Goal: Task Accomplishment & Management: Manage account settings

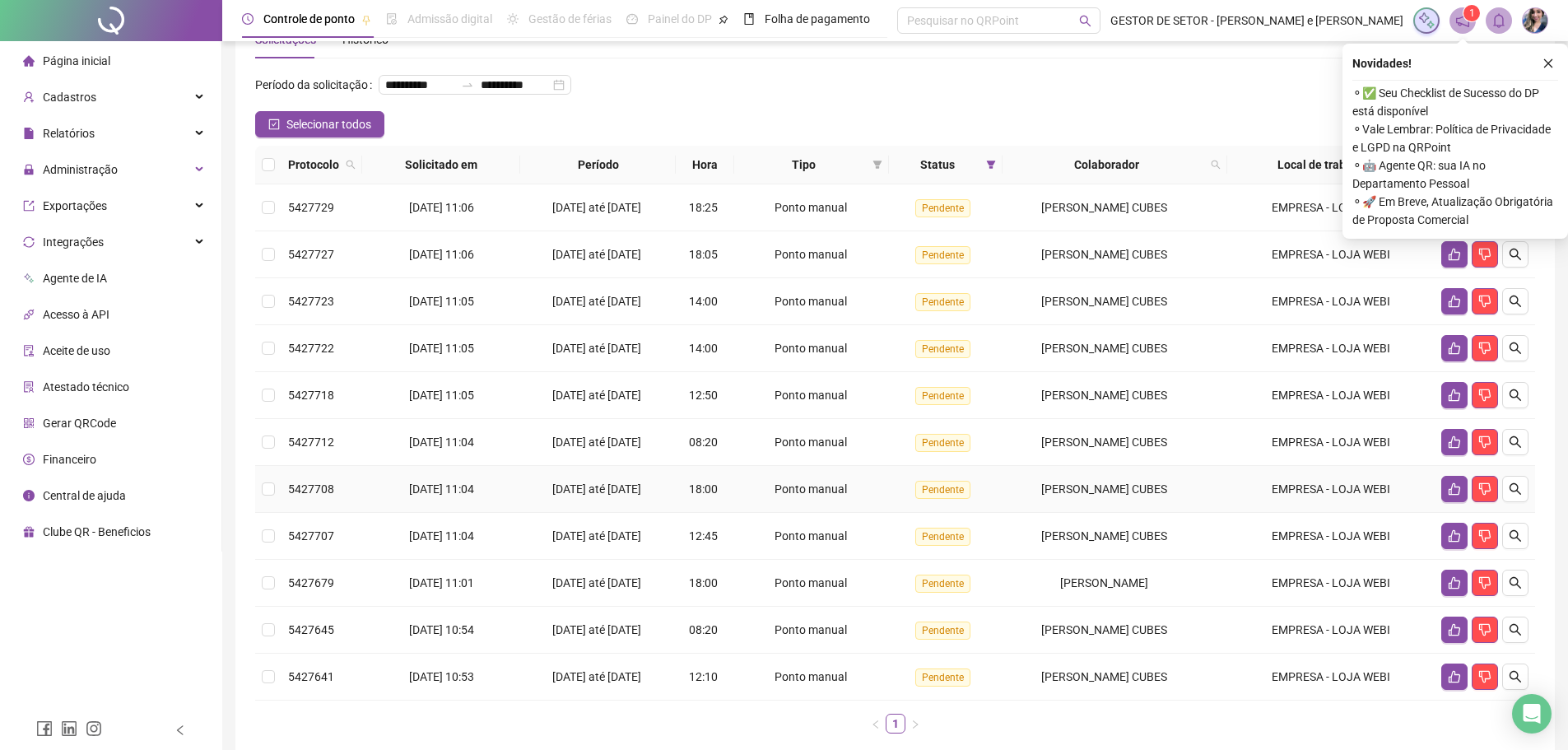
scroll to position [82, 0]
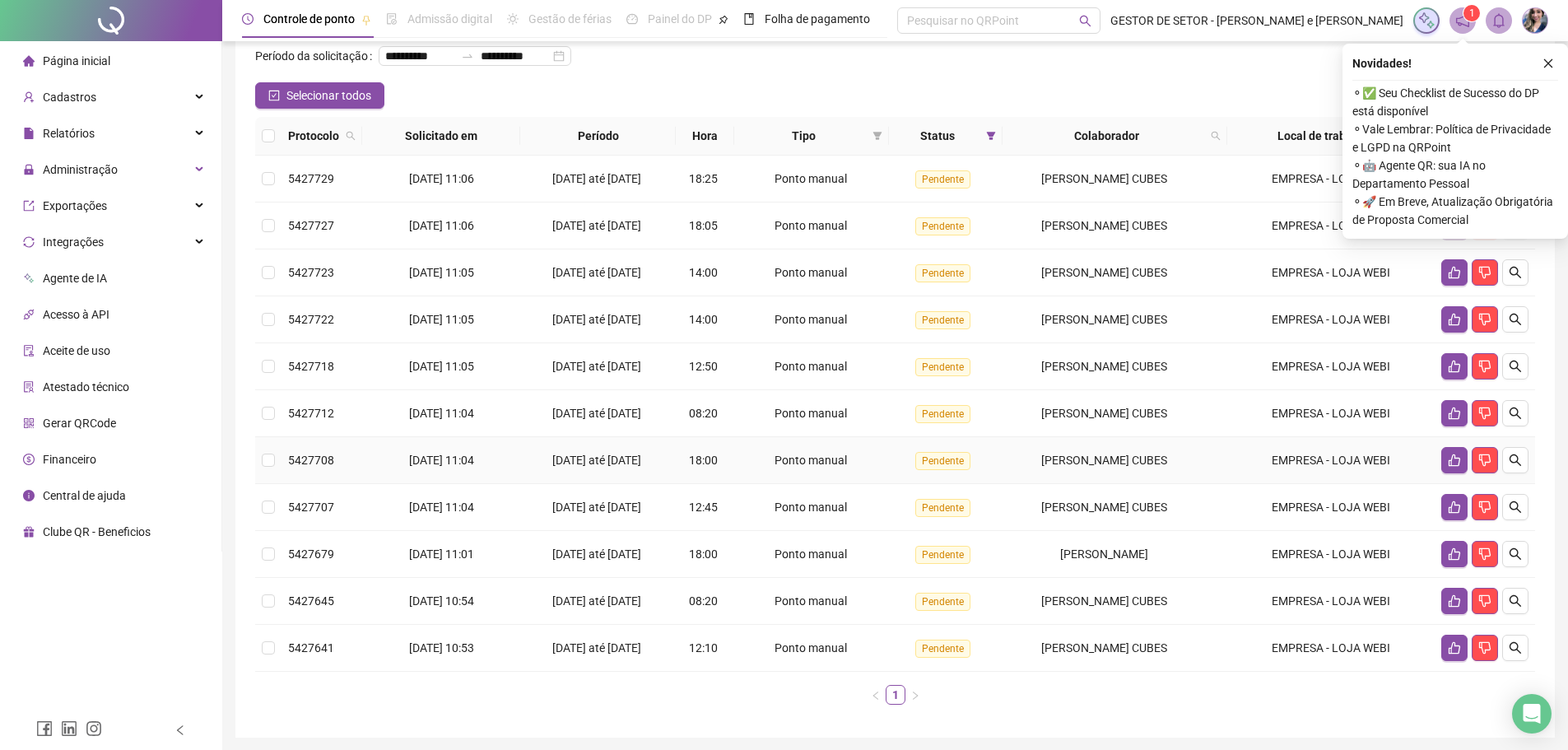
drag, startPoint x: 501, startPoint y: 475, endPoint x: 1401, endPoint y: 485, distance: 900.1
click at [1401, 484] on tr "5427708 18/09/2025 11:04 15/09/2025 até 18/09/2025 18:00 Ponto manual Pendente …" at bounding box center [895, 461] width 1279 height 47
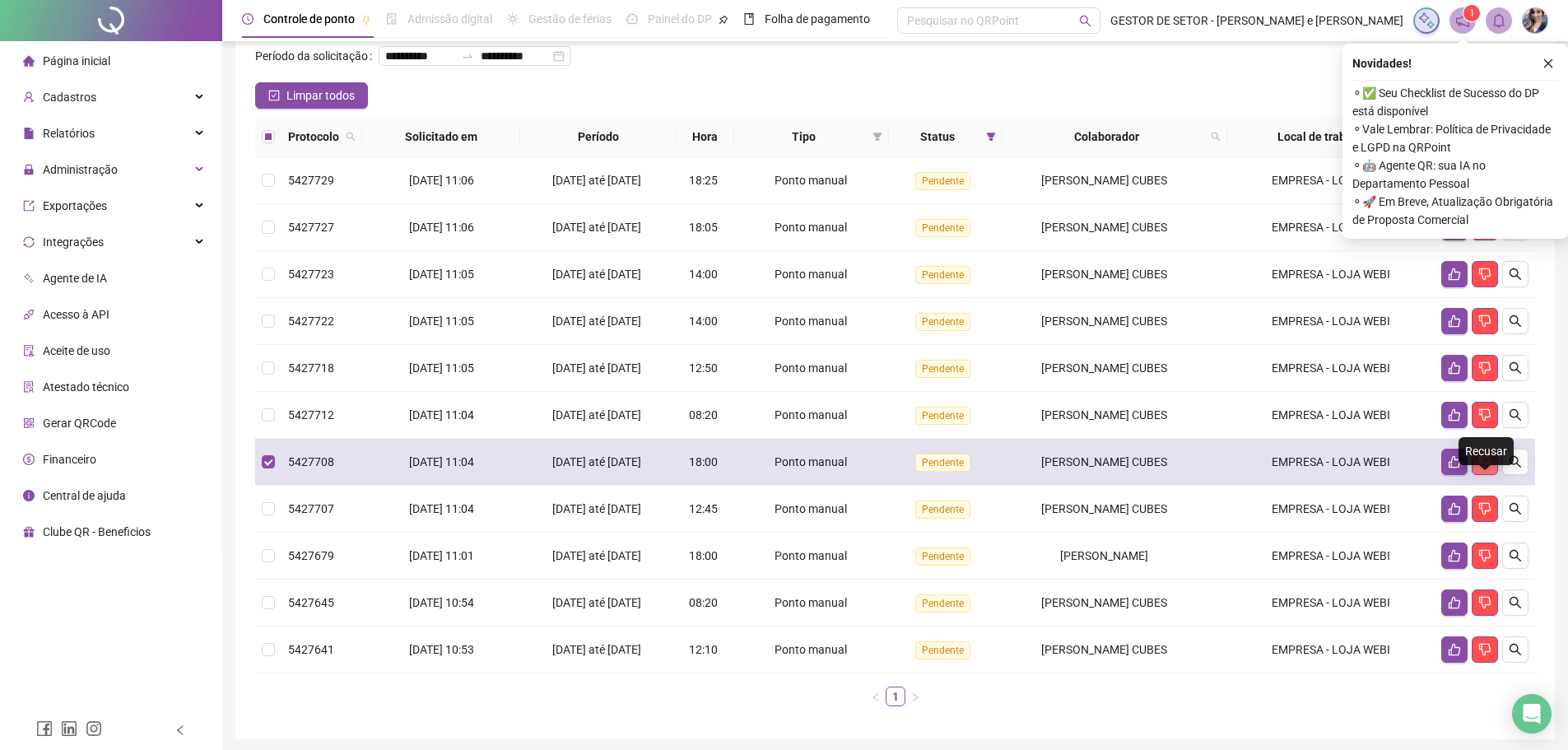
click at [1485, 469] on icon "dislike" at bounding box center [1484, 461] width 13 height 13
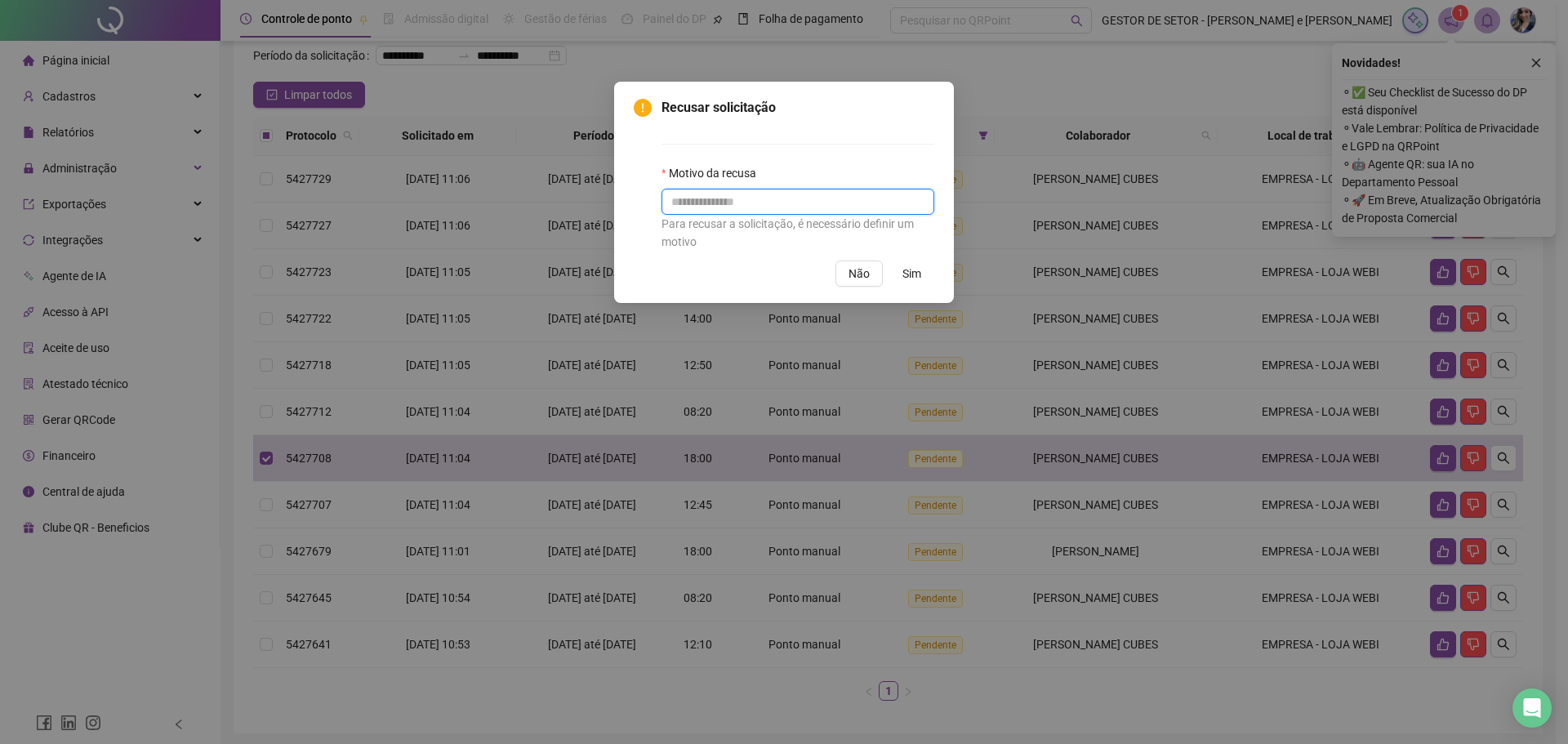
click at [760, 204] on input "text" at bounding box center [798, 201] width 273 height 26
type input "*"
type input "**********"
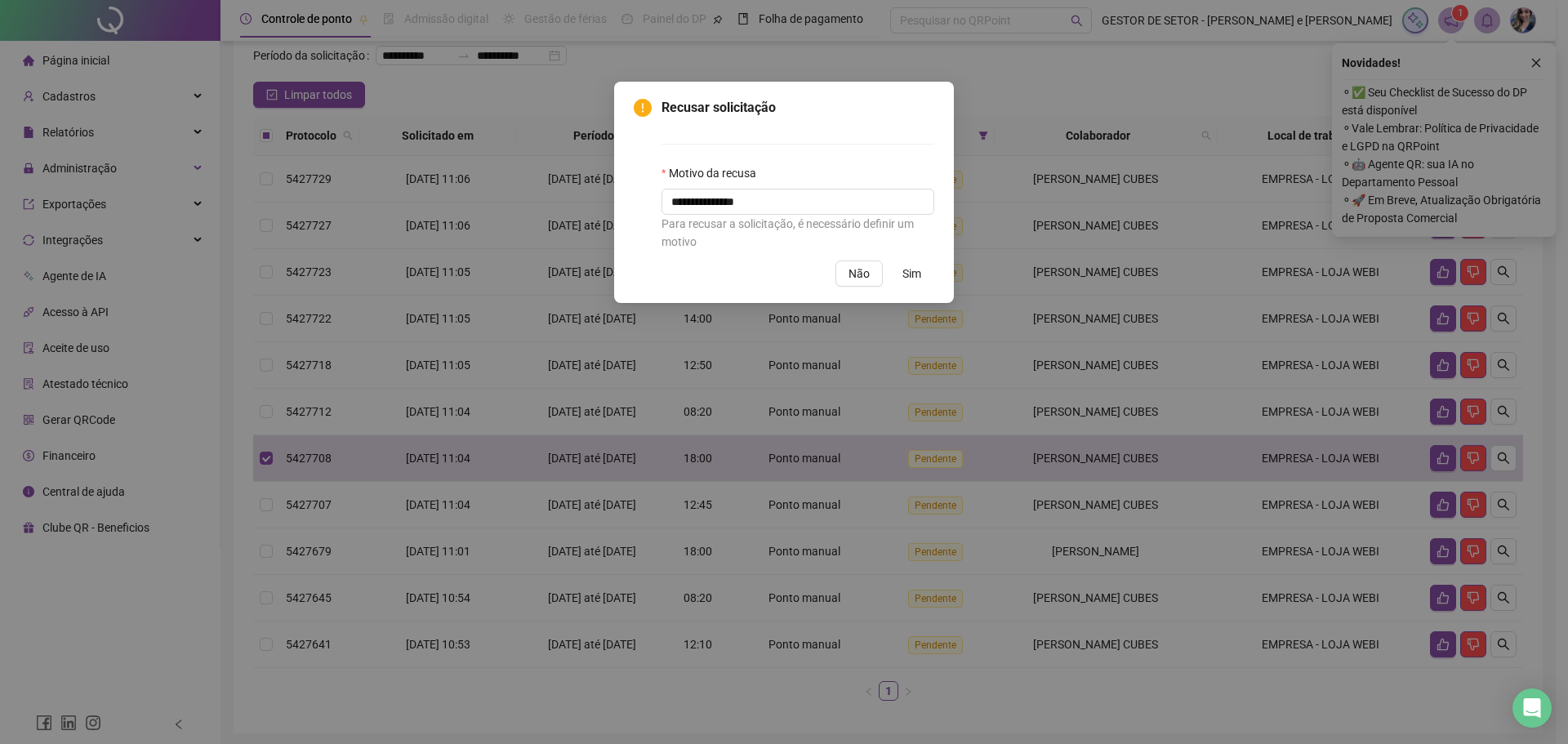
click at [917, 267] on span "Sim" at bounding box center [912, 274] width 19 height 18
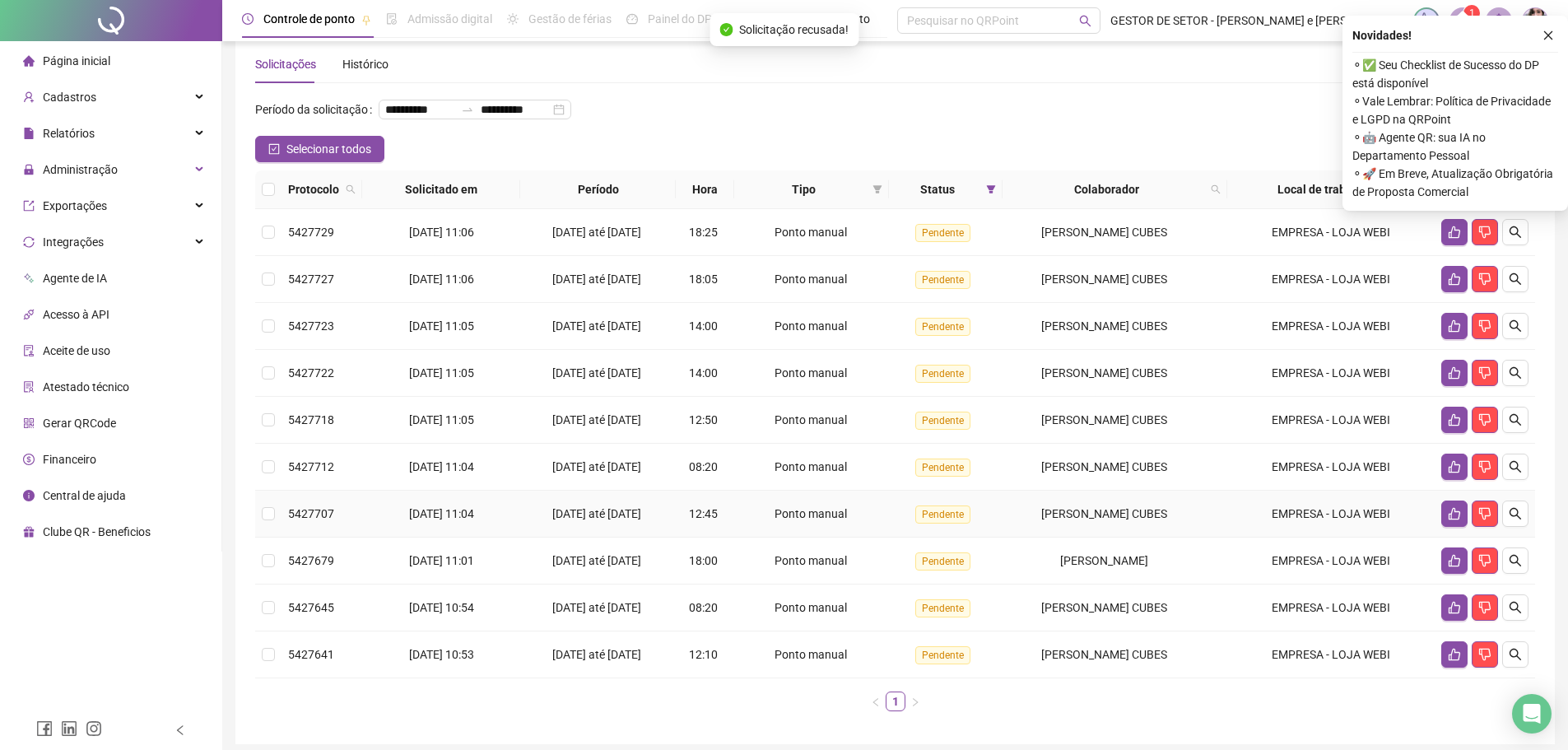
scroll to position [0, 0]
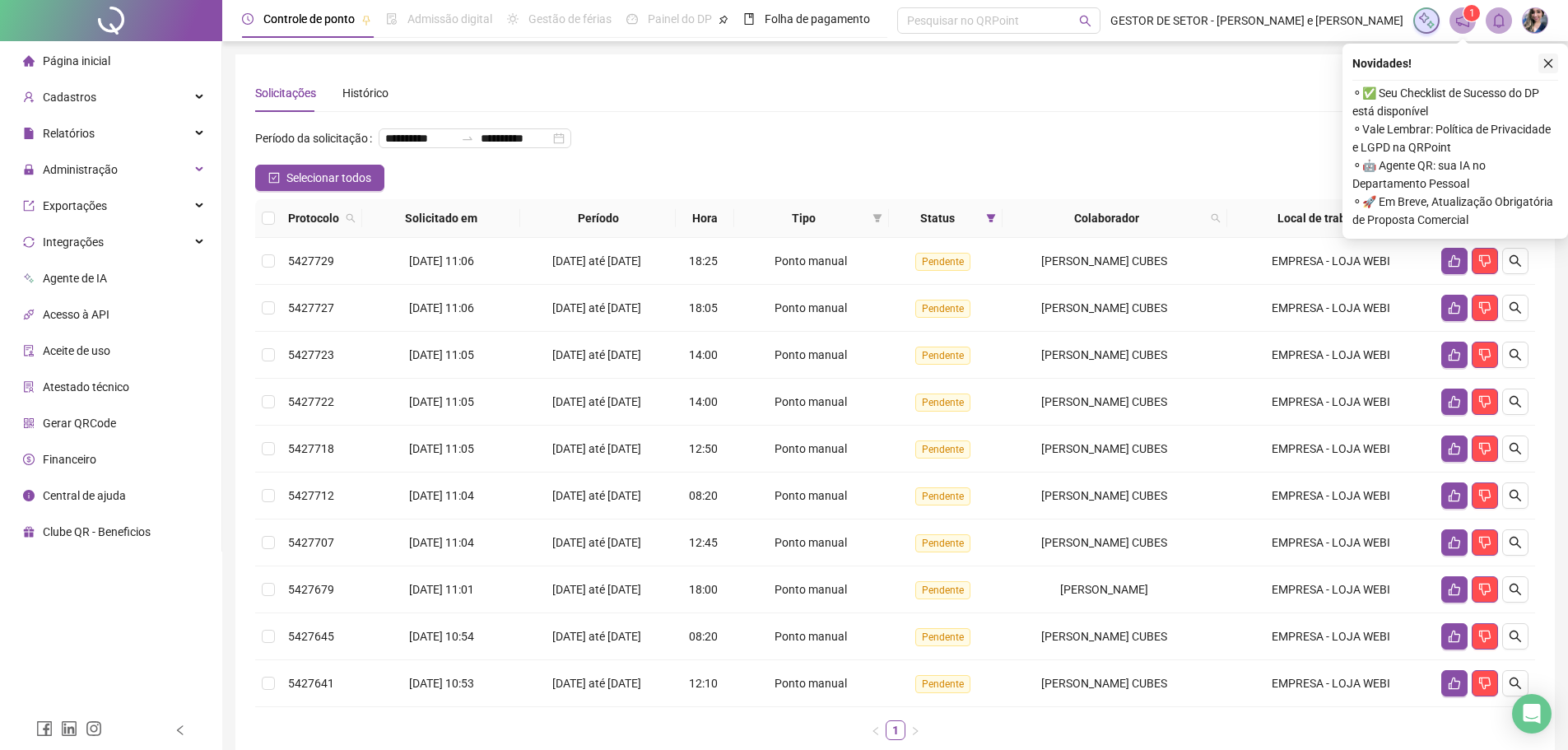
click at [1552, 64] on icon "close" at bounding box center [1547, 63] width 12 height 12
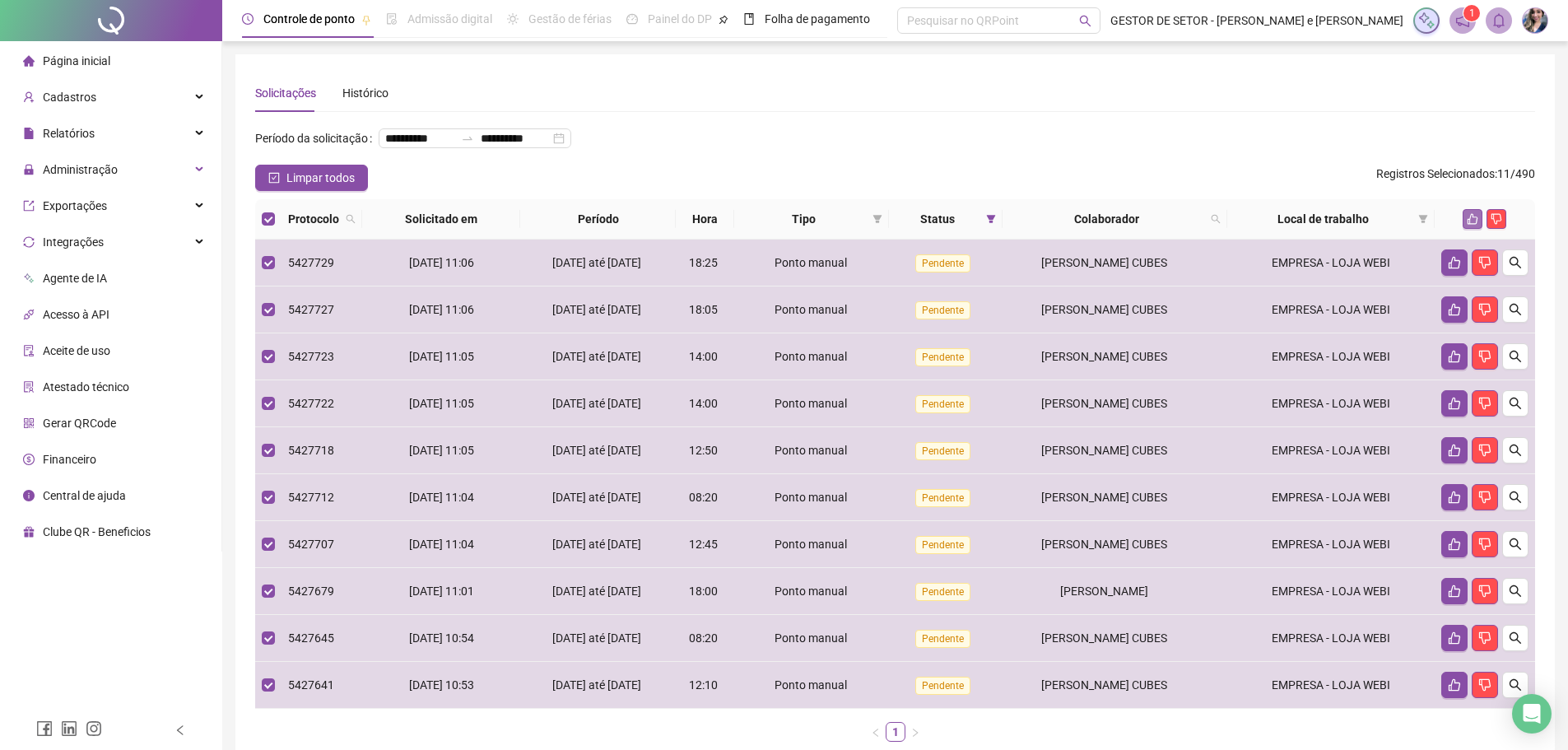
click at [1472, 228] on button "button" at bounding box center [1472, 219] width 20 height 20
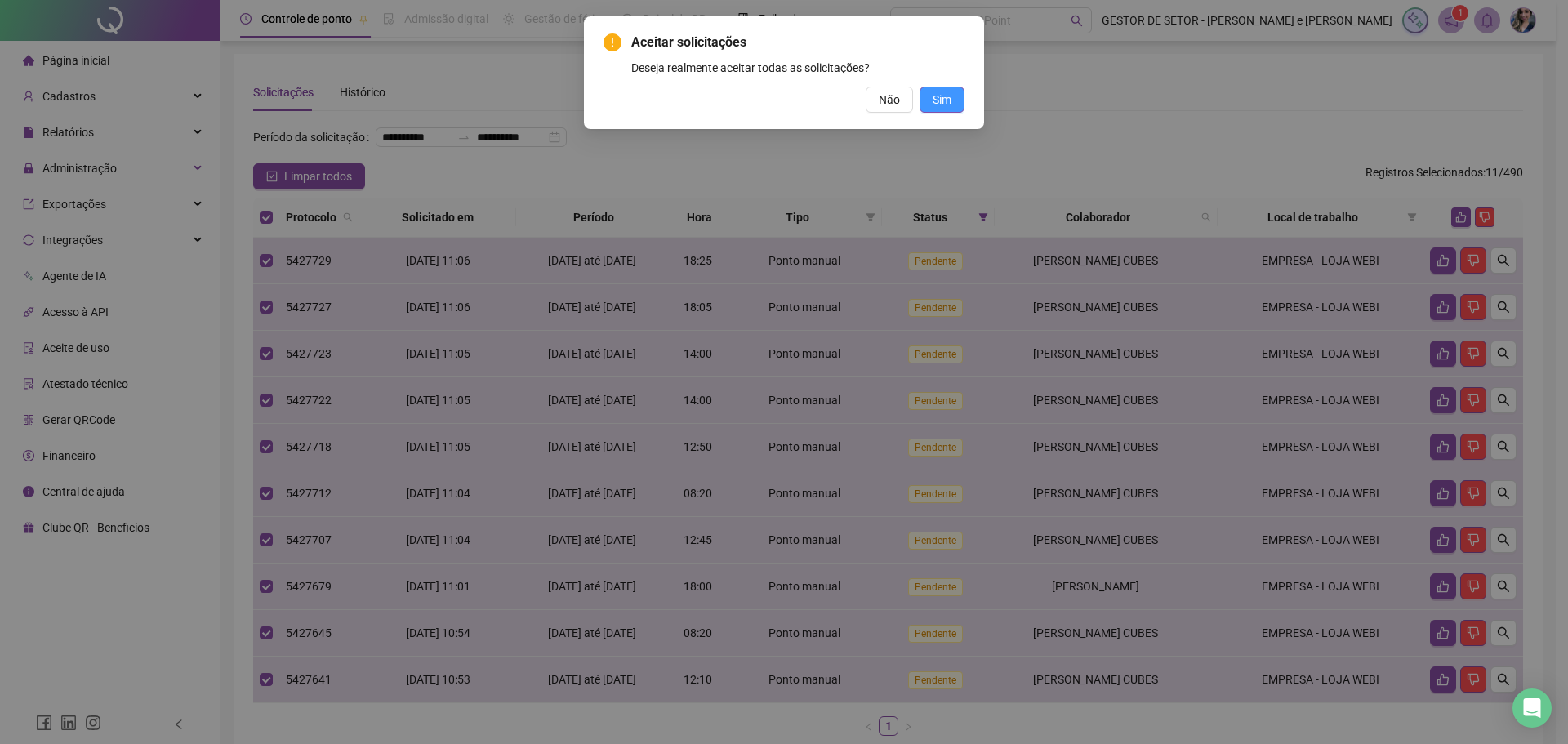
click at [939, 99] on span "Sim" at bounding box center [942, 100] width 19 height 18
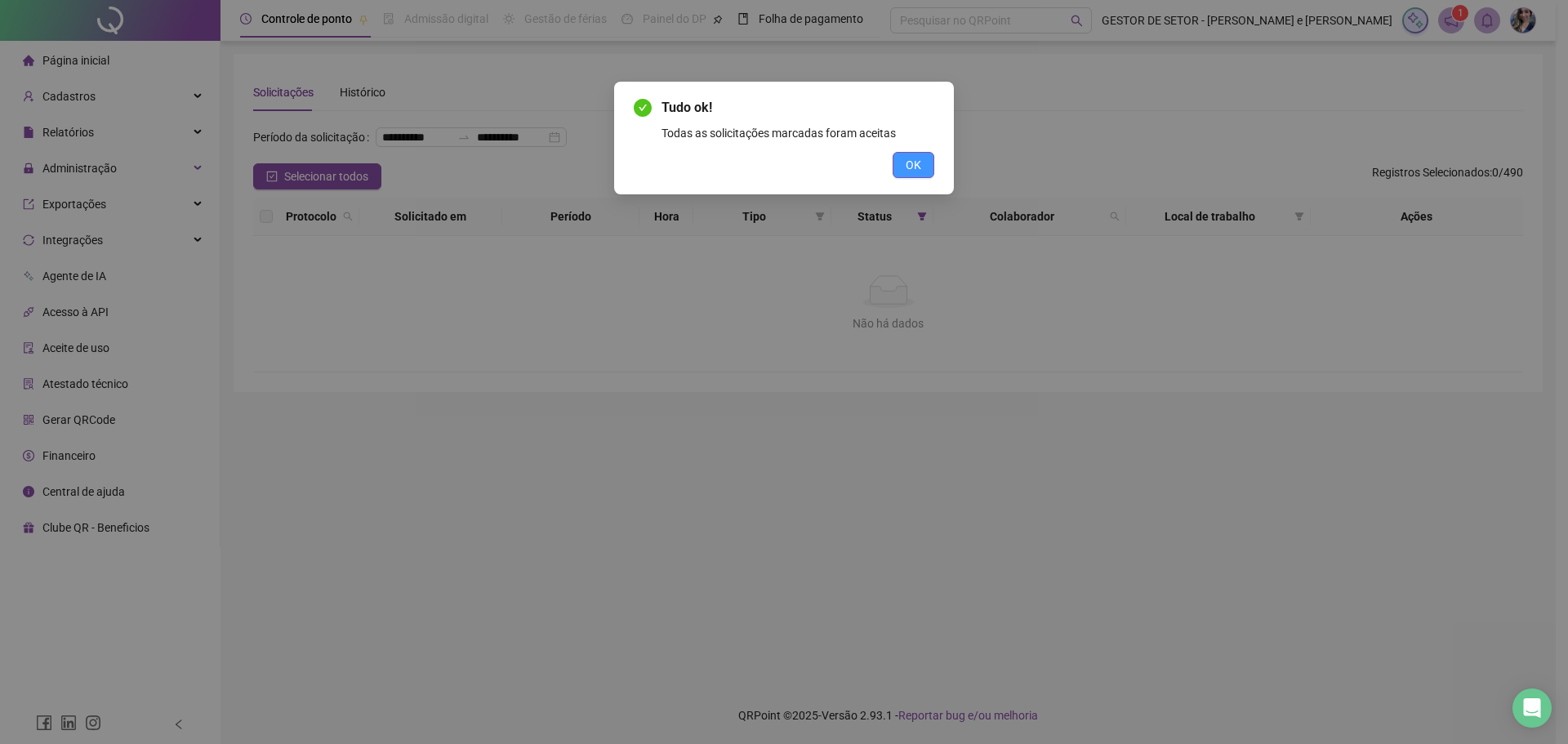
click at [908, 164] on span "OK" at bounding box center [913, 164] width 15 height 18
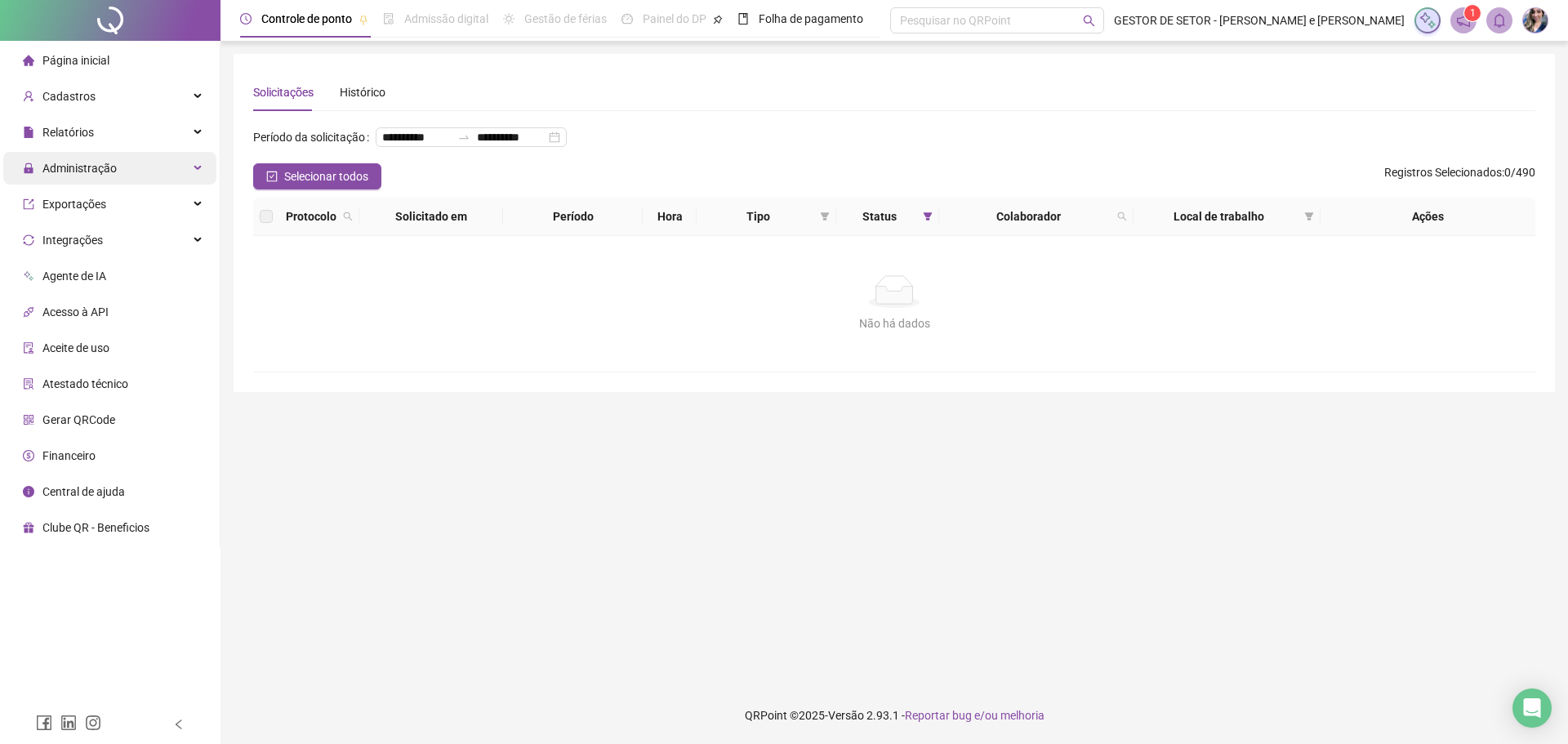
click at [101, 172] on span "Administração" at bounding box center [80, 168] width 75 height 13
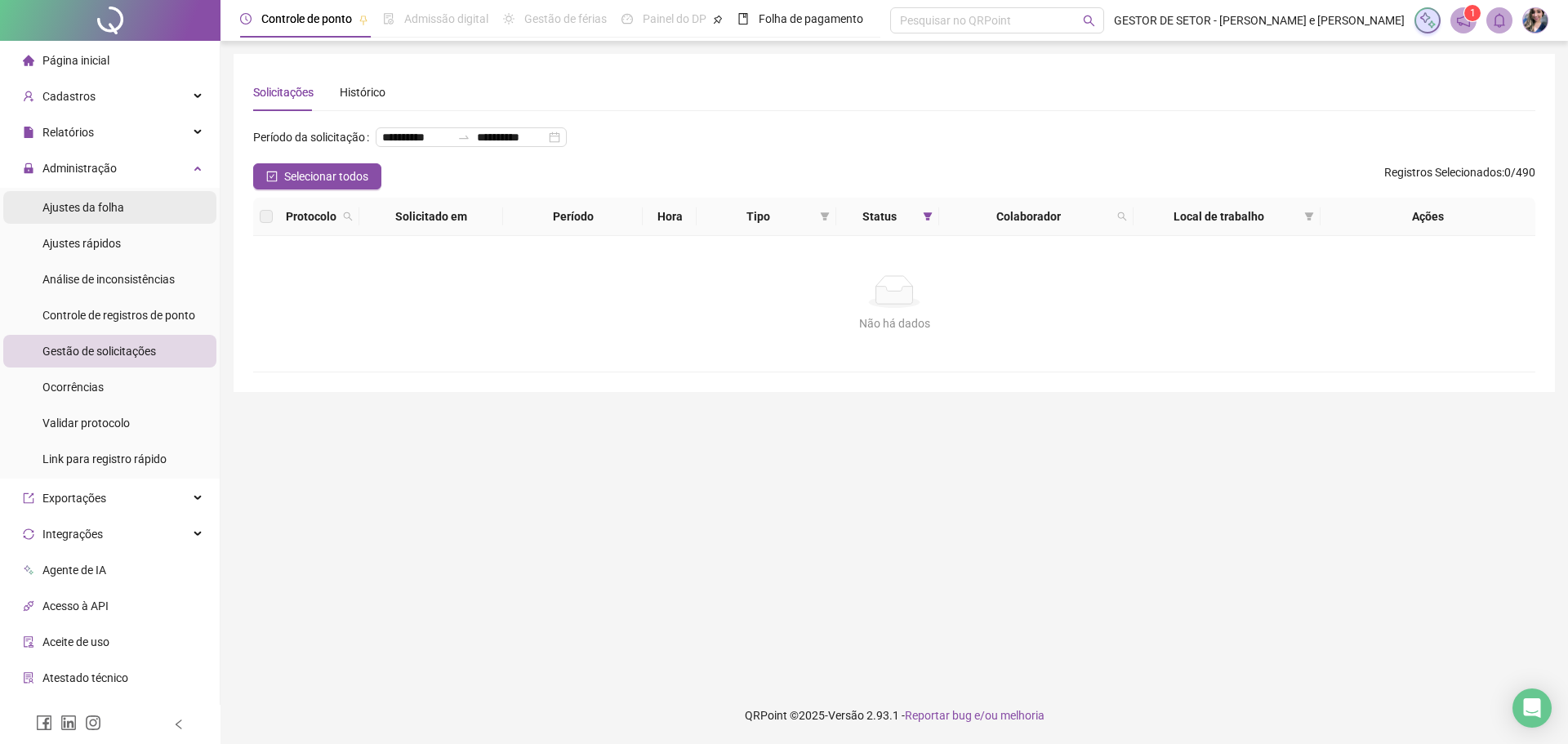
click at [107, 212] on span "Ajustes da folha" at bounding box center [84, 207] width 82 height 13
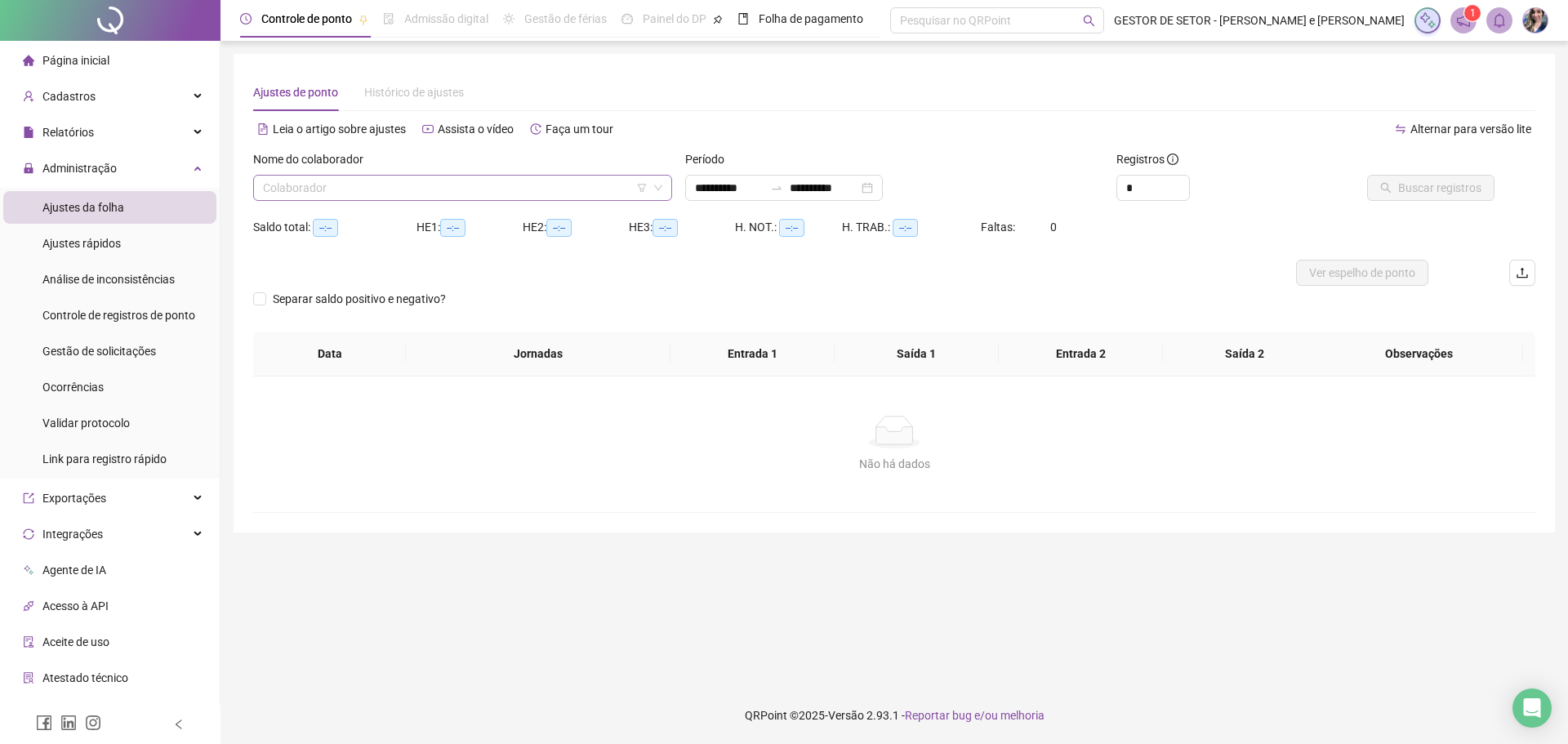
type input "**********"
click at [533, 187] on input "search" at bounding box center [455, 188] width 385 height 25
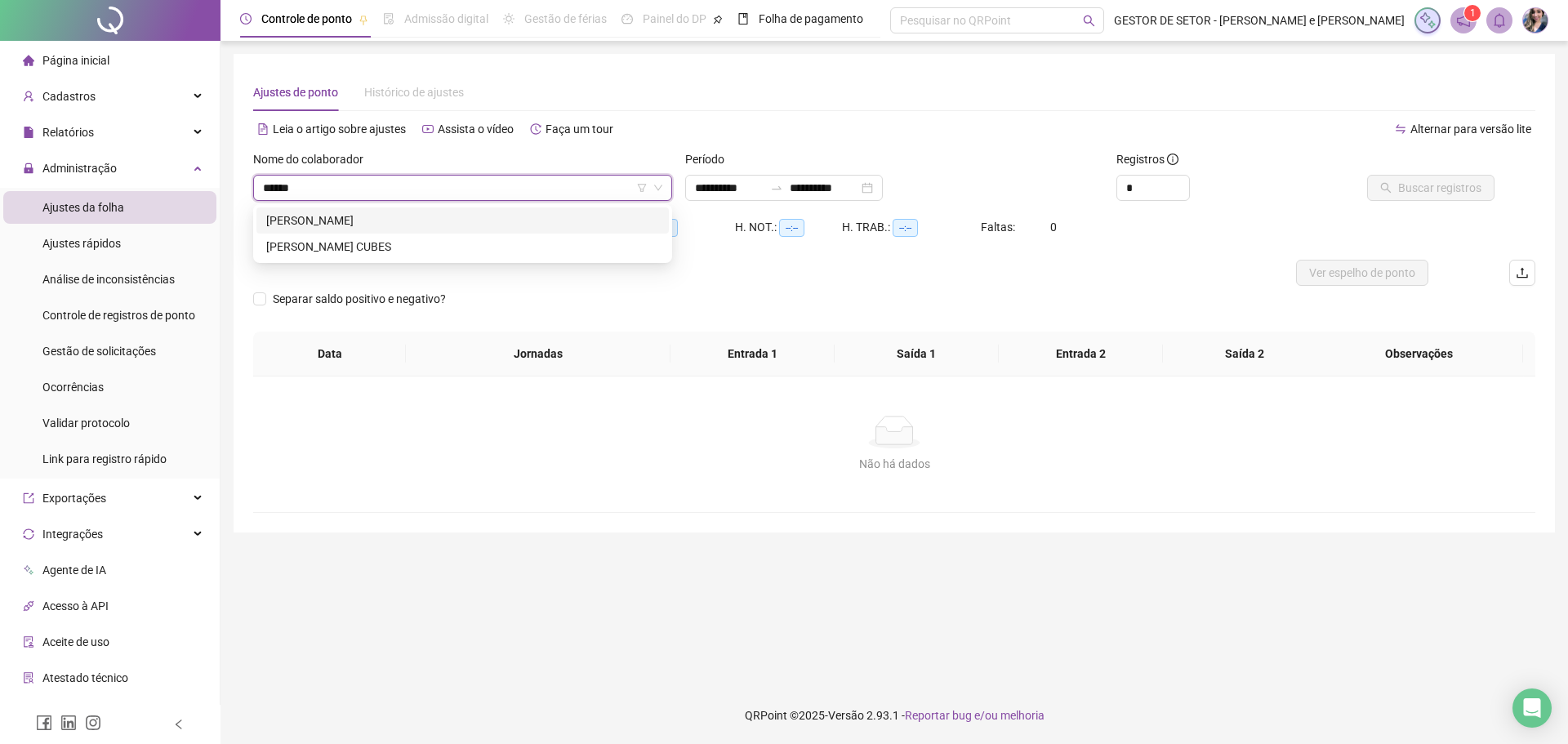
type input "*******"
click at [385, 246] on div "[PERSON_NAME] CUBES" at bounding box center [462, 246] width 393 height 18
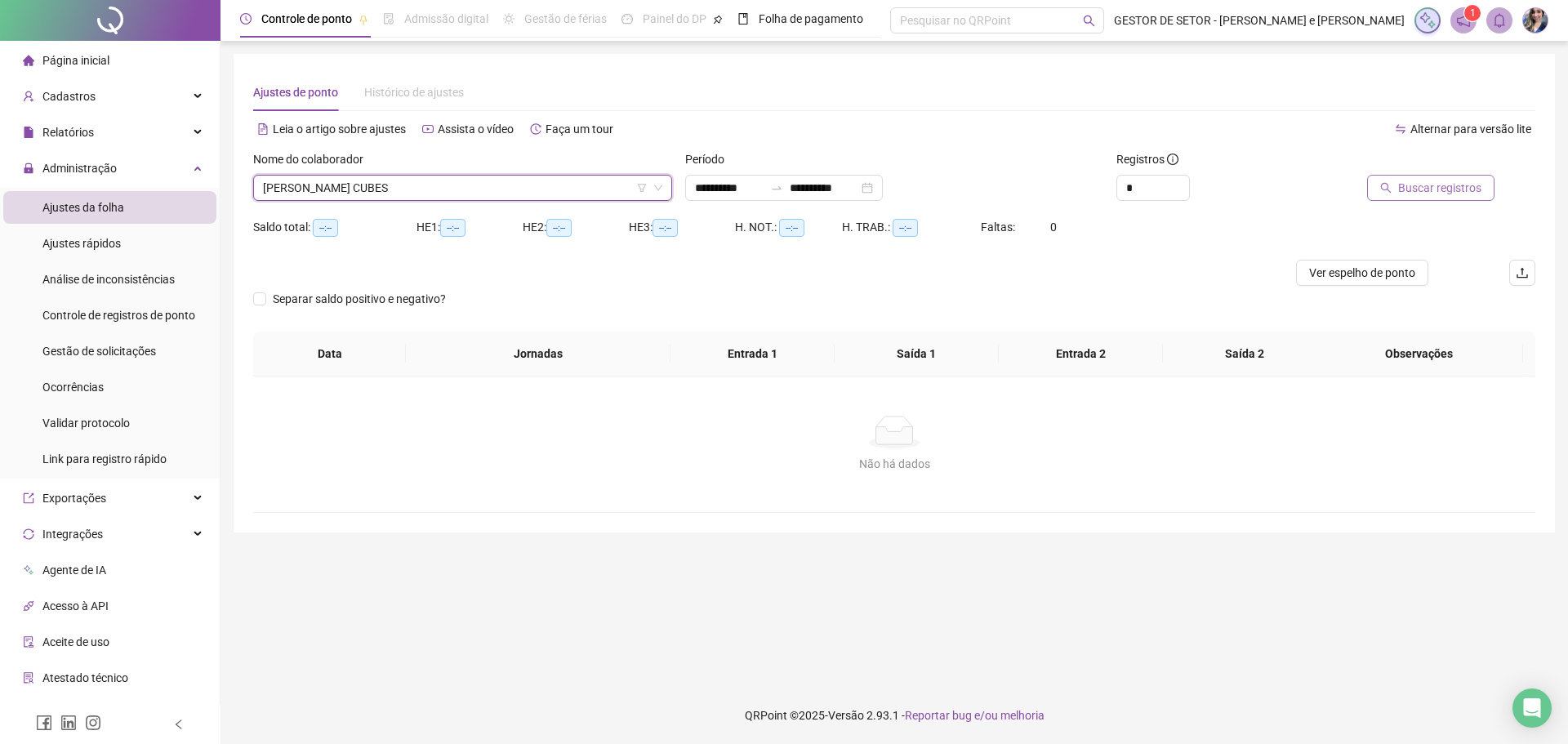
click at [1422, 192] on span "Buscar registros" at bounding box center [1440, 188] width 84 height 18
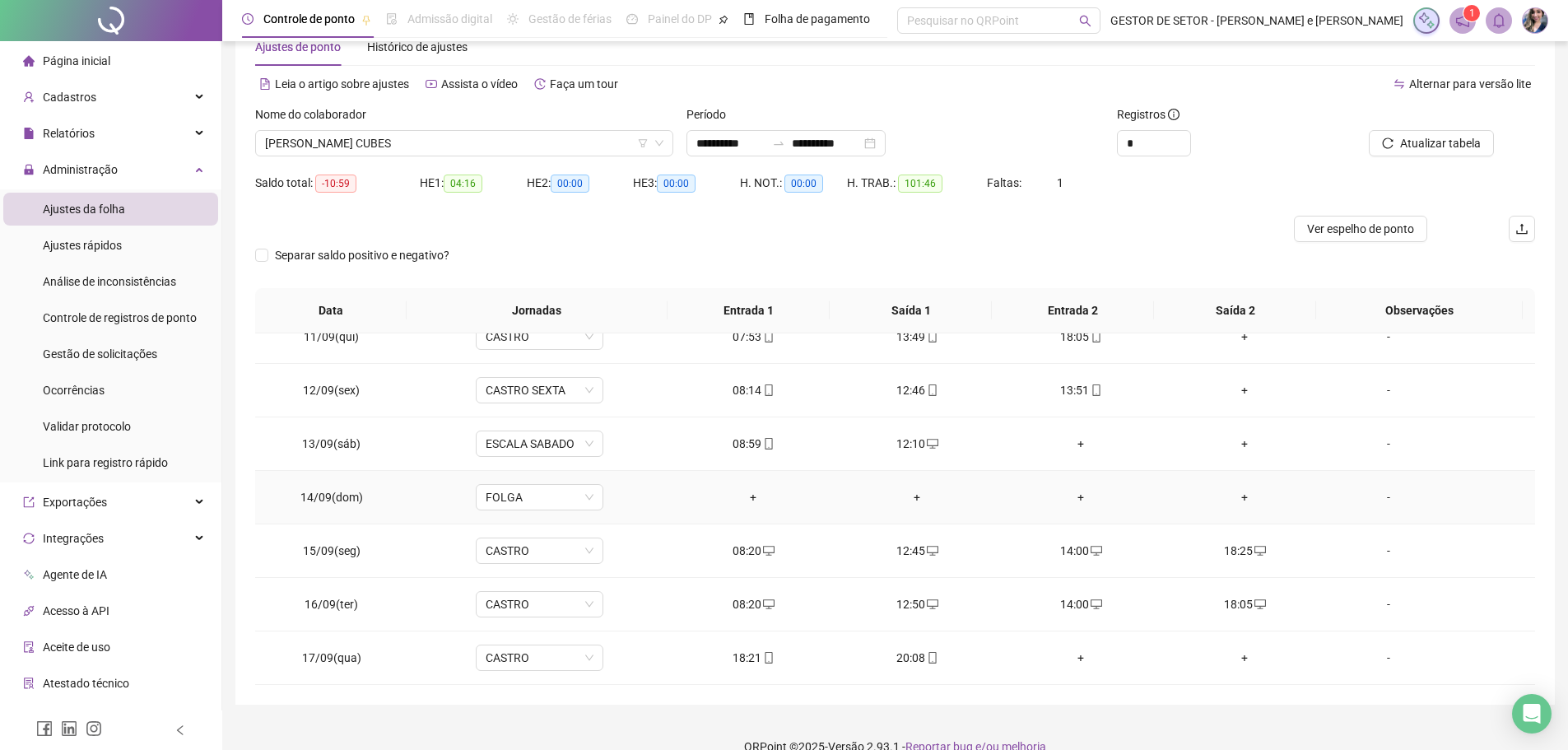
scroll to position [72, 0]
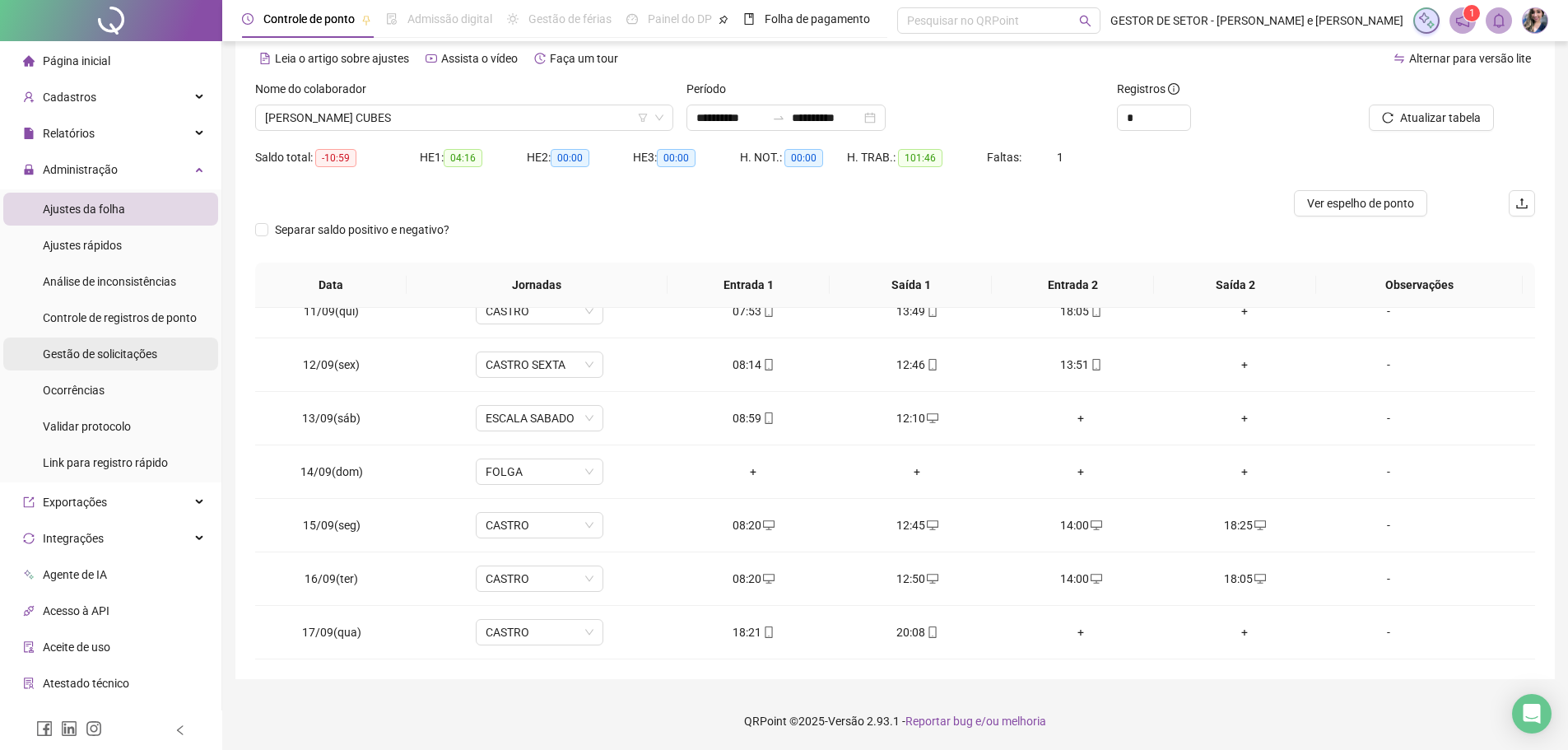
click at [113, 353] on span "Gestão de solicitações" at bounding box center [100, 354] width 115 height 13
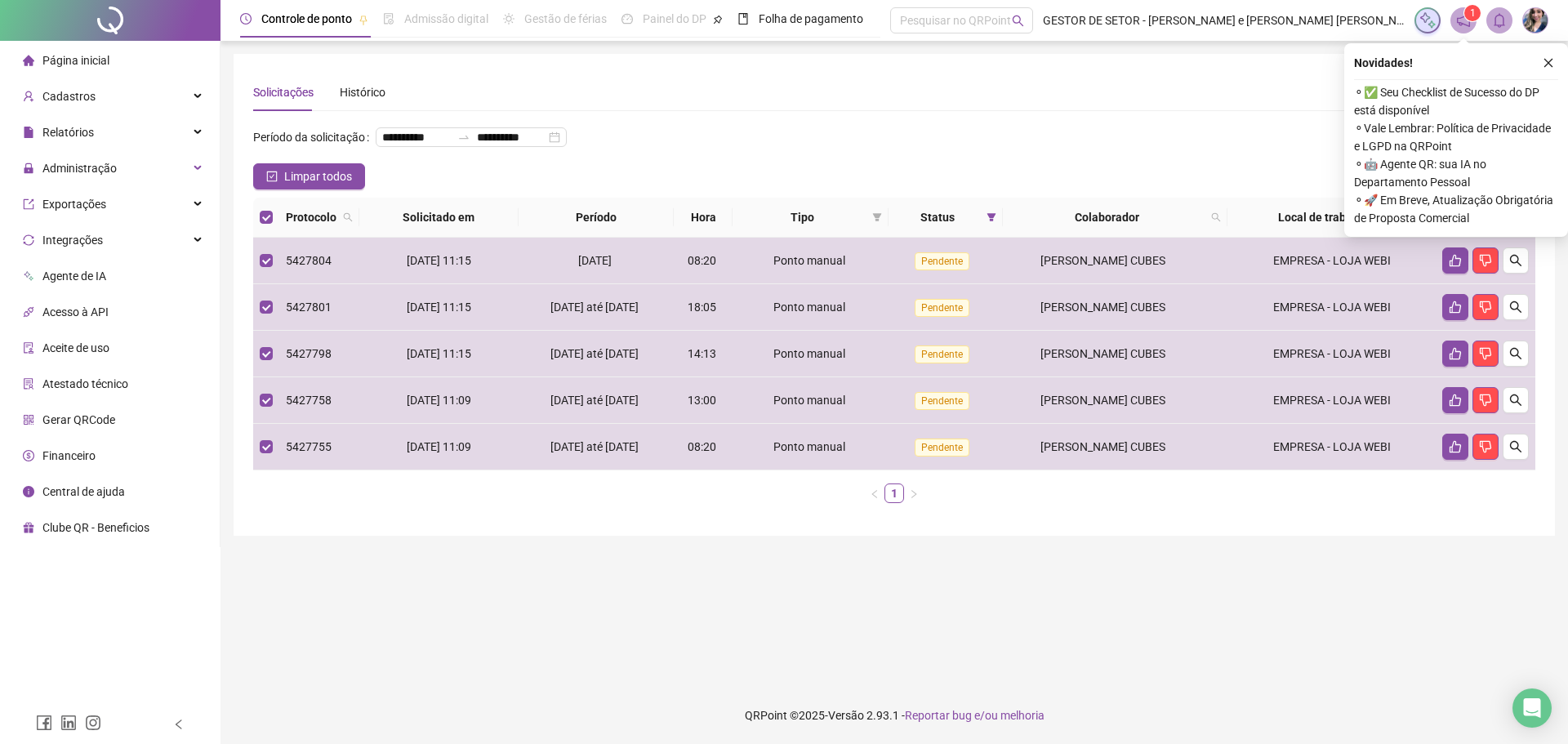
click at [1470, 223] on icon "like" at bounding box center [1473, 217] width 12 height 12
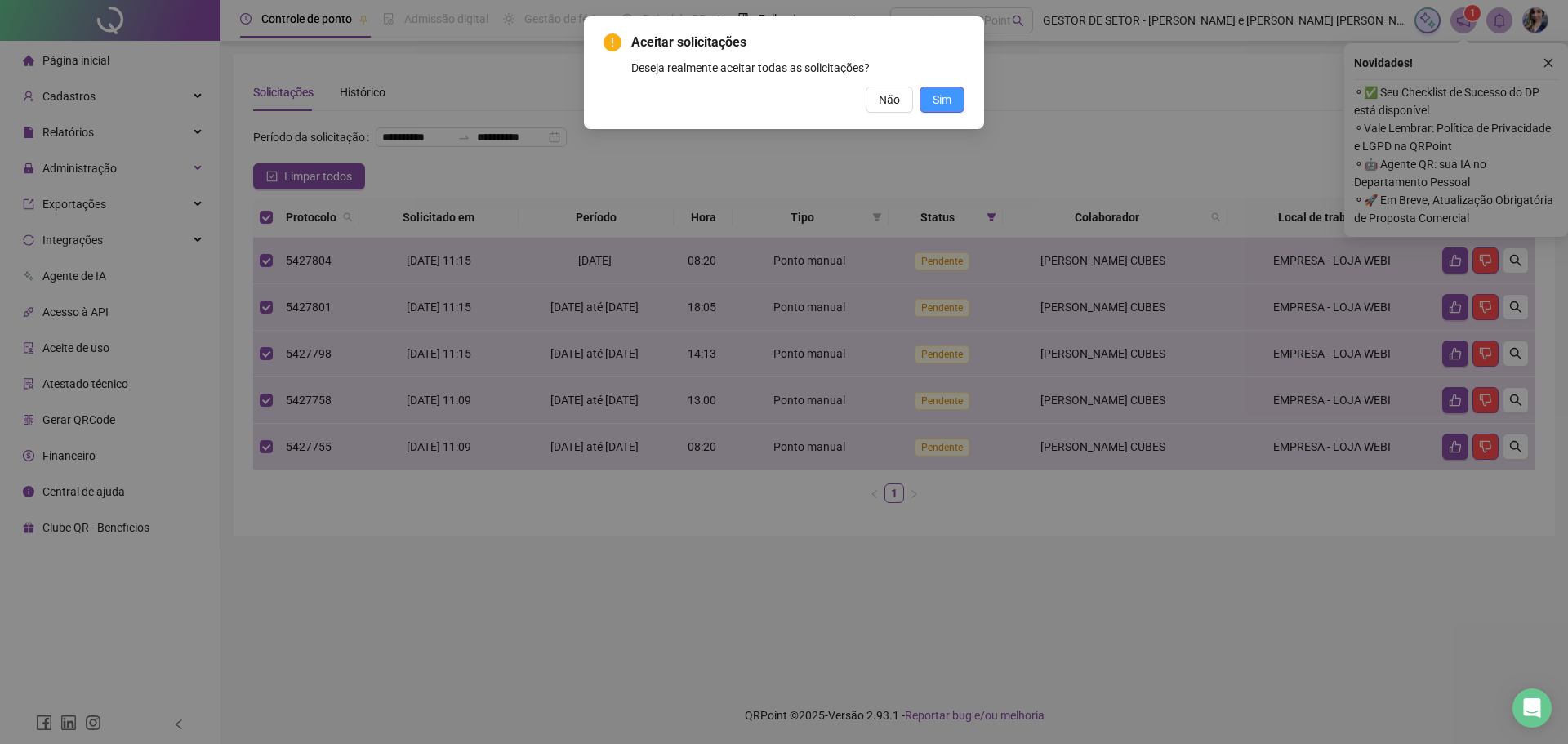
click at [926, 97] on button "Sim" at bounding box center [942, 99] width 45 height 26
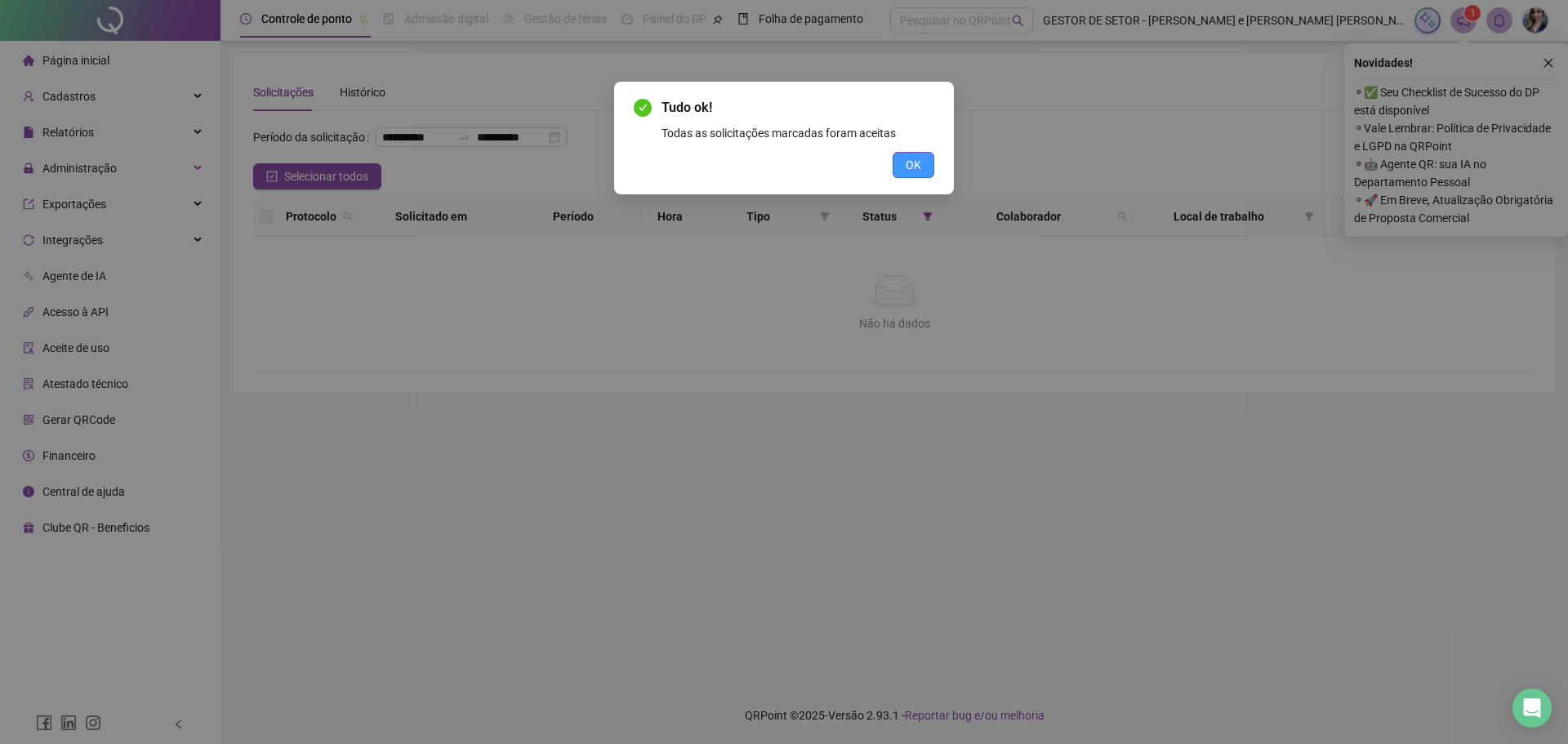
click at [918, 165] on span "OK" at bounding box center [913, 164] width 15 height 18
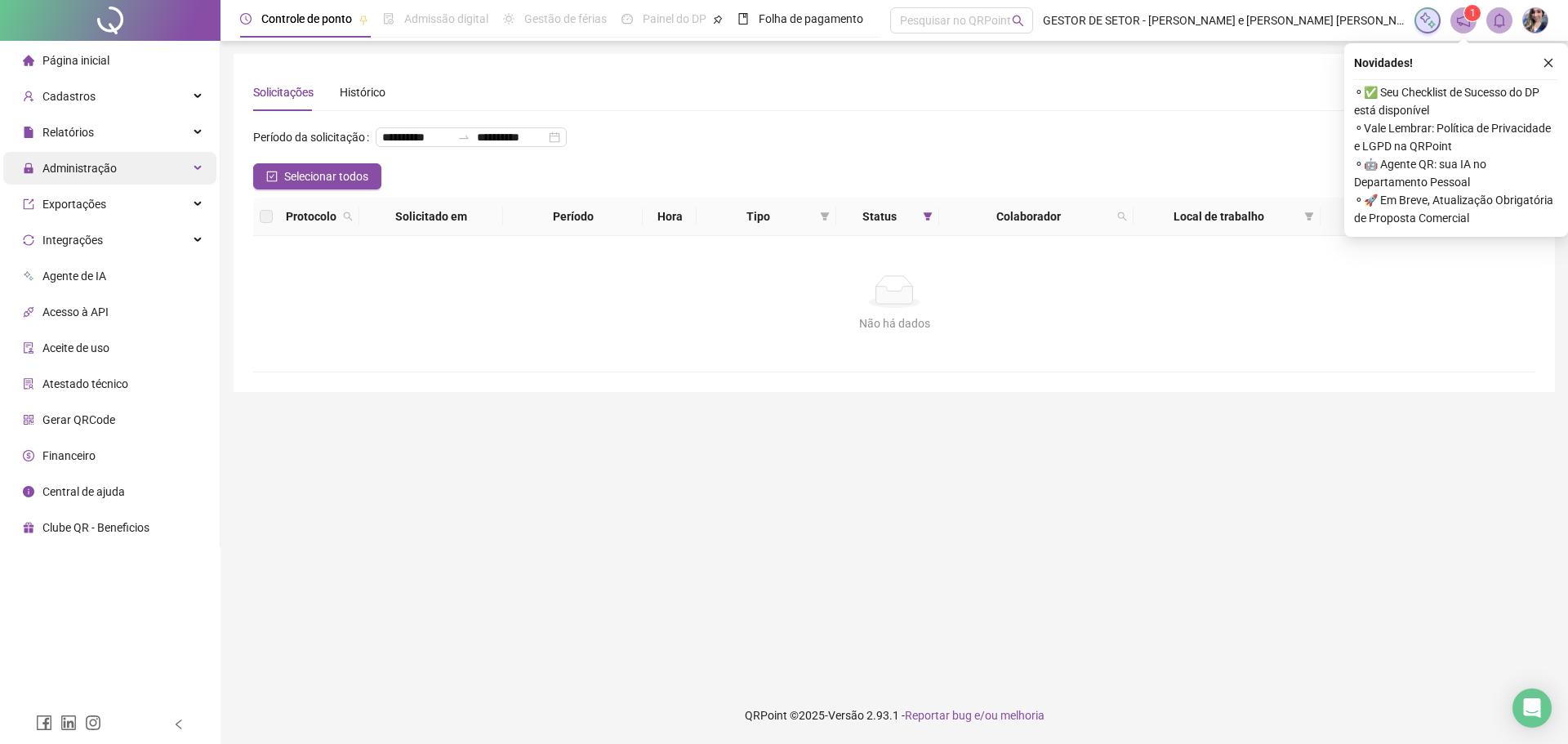
click at [115, 177] on div "Administração" at bounding box center [110, 168] width 213 height 33
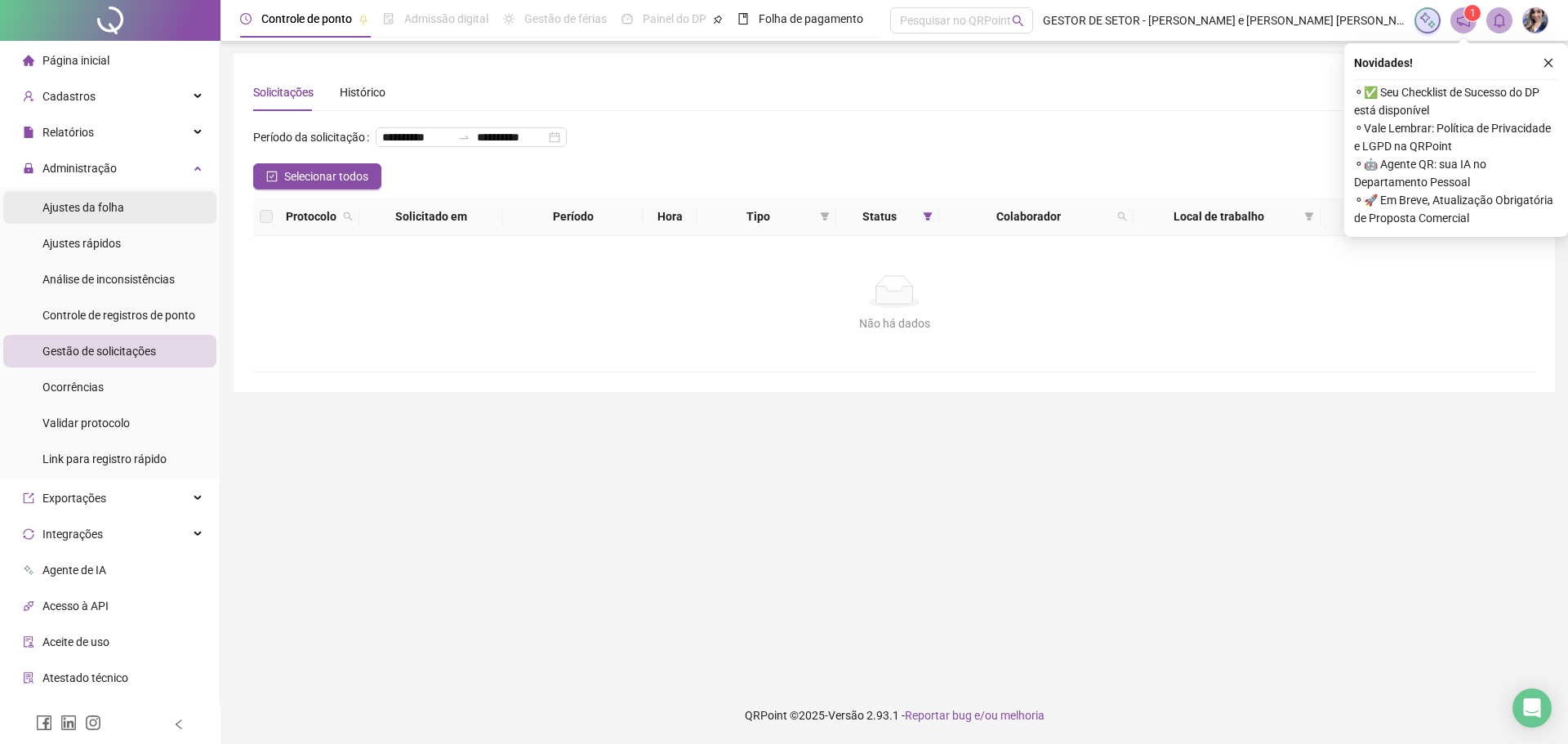
click at [99, 205] on span "Ajustes da folha" at bounding box center [84, 207] width 82 height 13
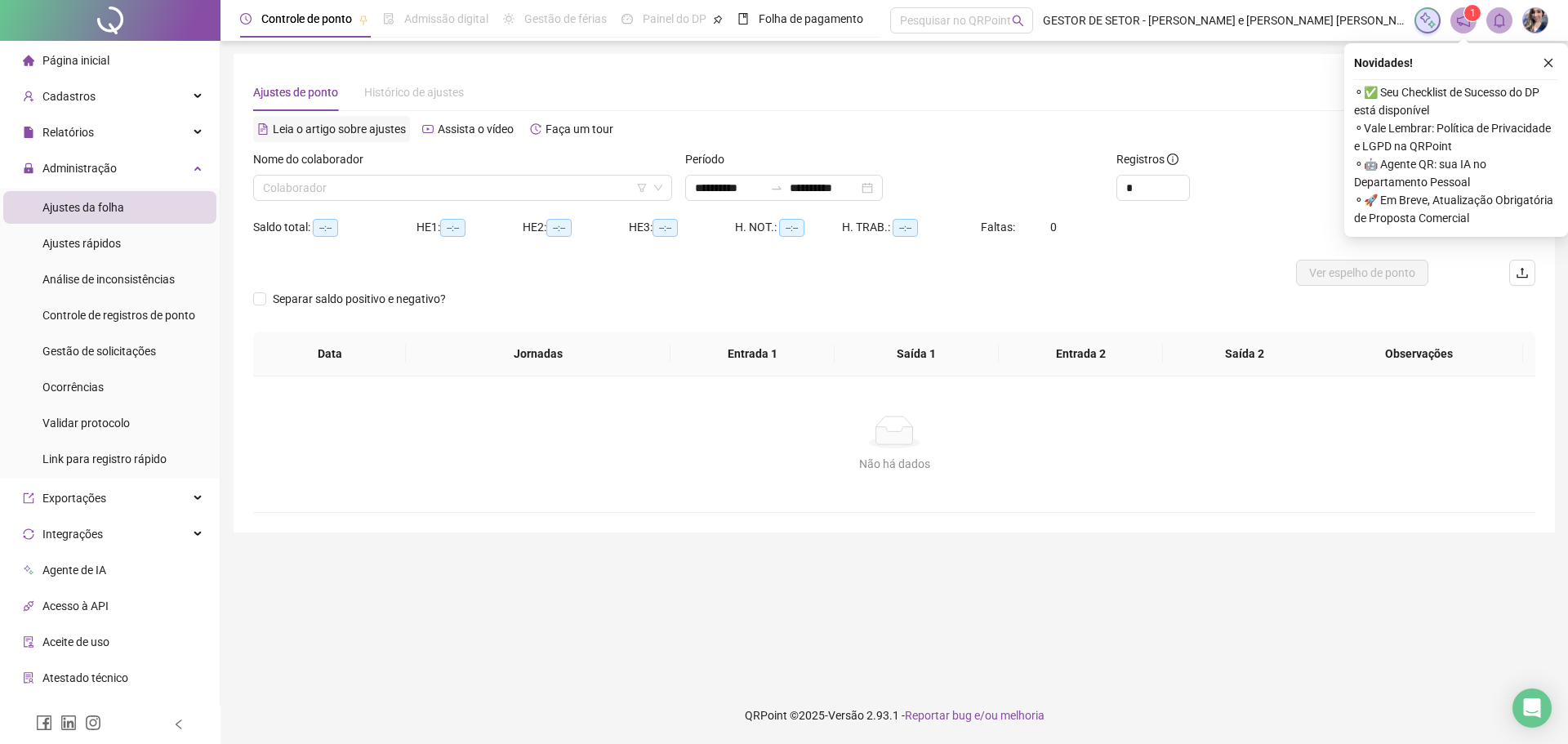
type input "**********"
click at [395, 182] on input "search" at bounding box center [455, 188] width 385 height 25
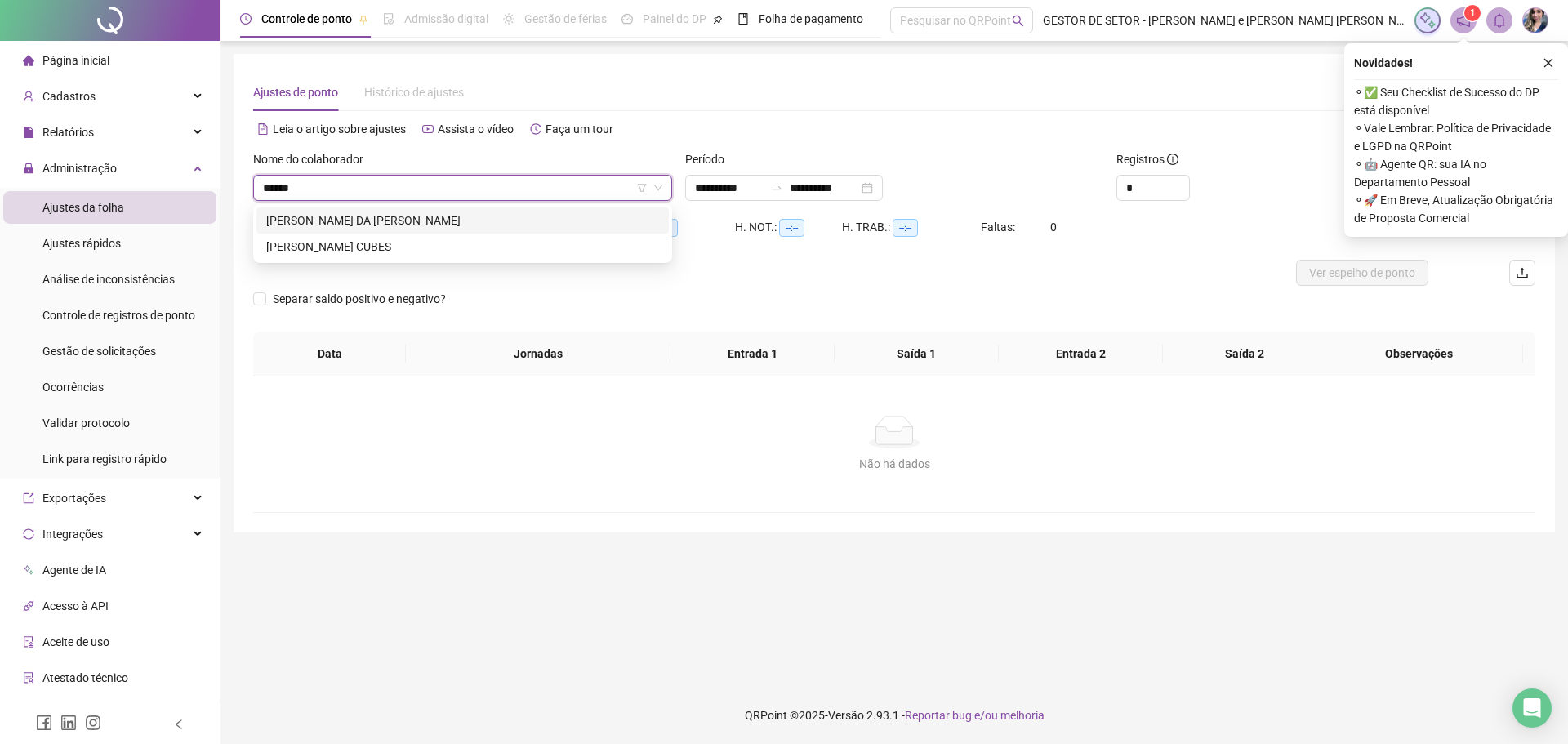
type input "*******"
click at [415, 244] on div "[PERSON_NAME] CUBES" at bounding box center [462, 246] width 393 height 18
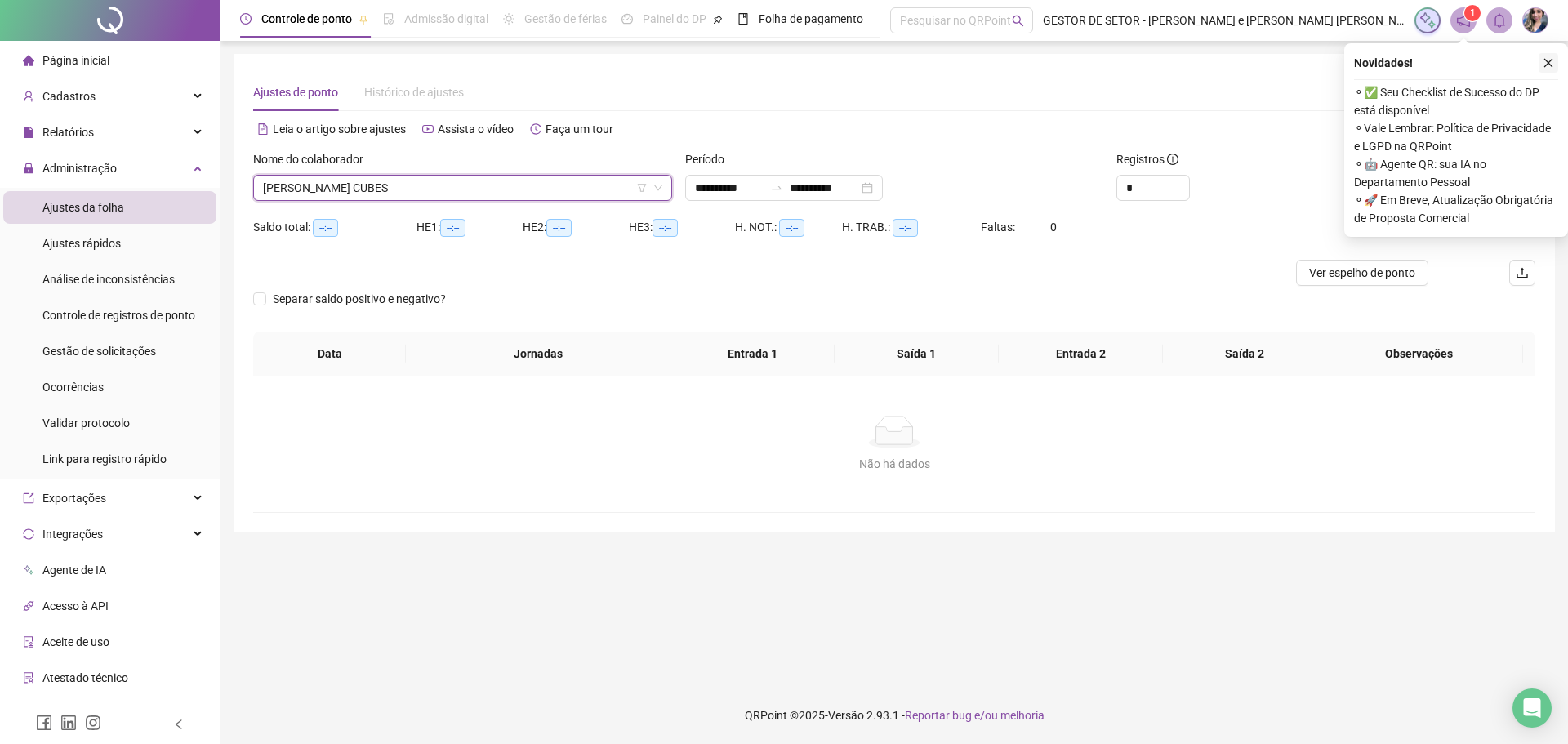
click at [1553, 56] on button "button" at bounding box center [1548, 63] width 20 height 20
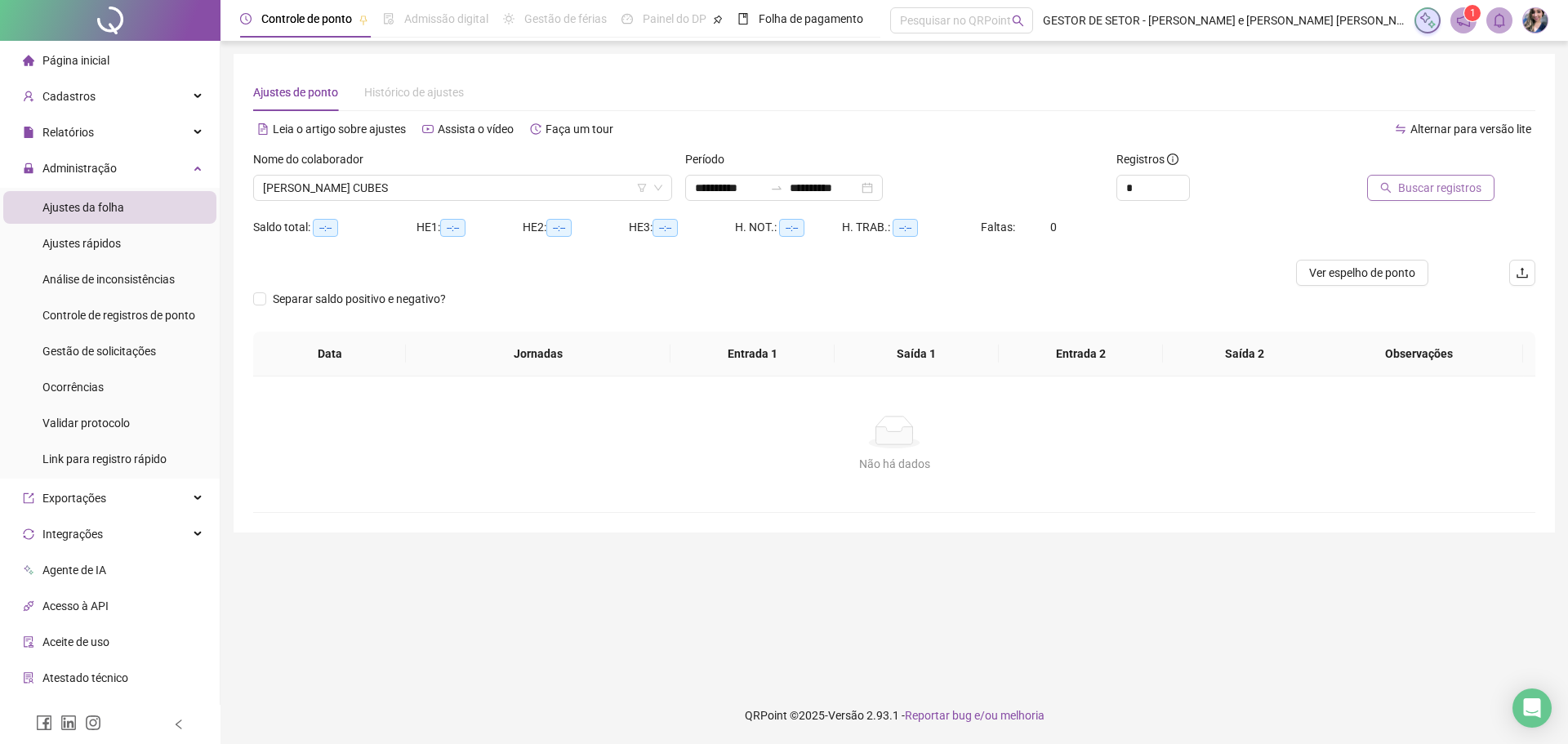
click at [1427, 181] on span "Buscar registros" at bounding box center [1440, 188] width 84 height 18
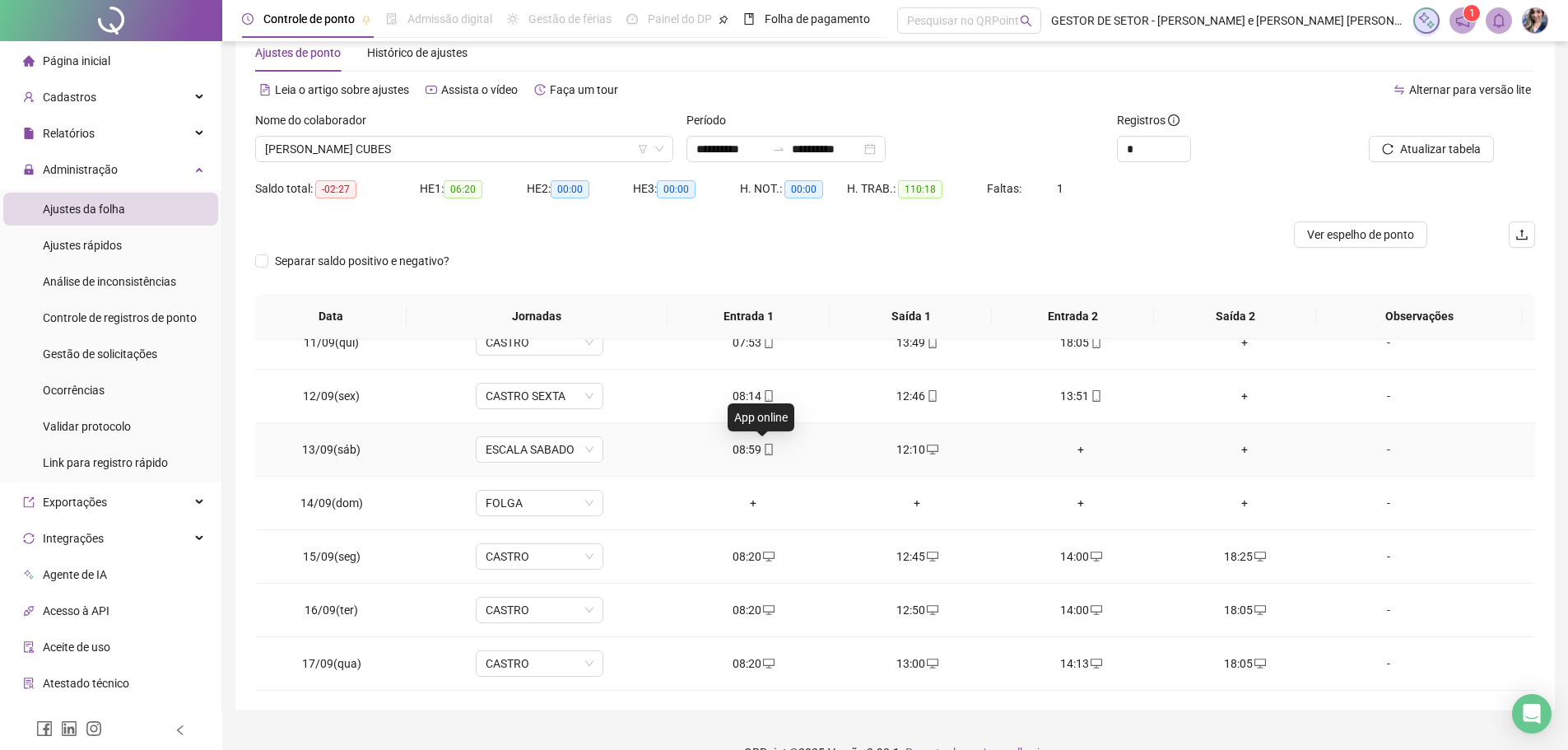
scroll to position [72, 0]
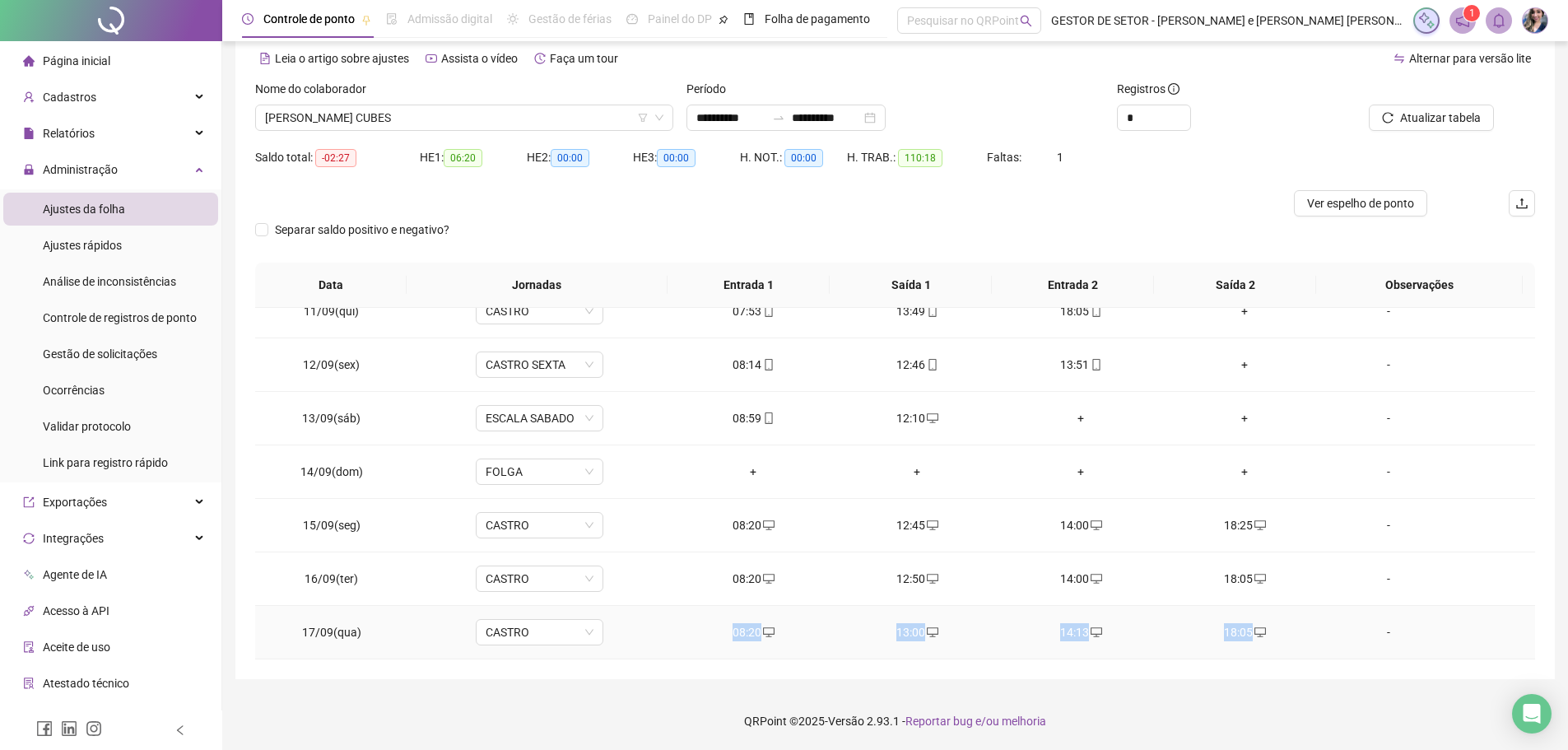
drag, startPoint x: 1202, startPoint y: 624, endPoint x: 683, endPoint y: 634, distance: 519.1
click at [683, 634] on tr "17/09(qua) [PERSON_NAME] 08:20 13:00 14:13 18:05 -" at bounding box center [895, 633] width 1279 height 54
click at [810, 634] on div "08:20" at bounding box center [753, 632] width 137 height 18
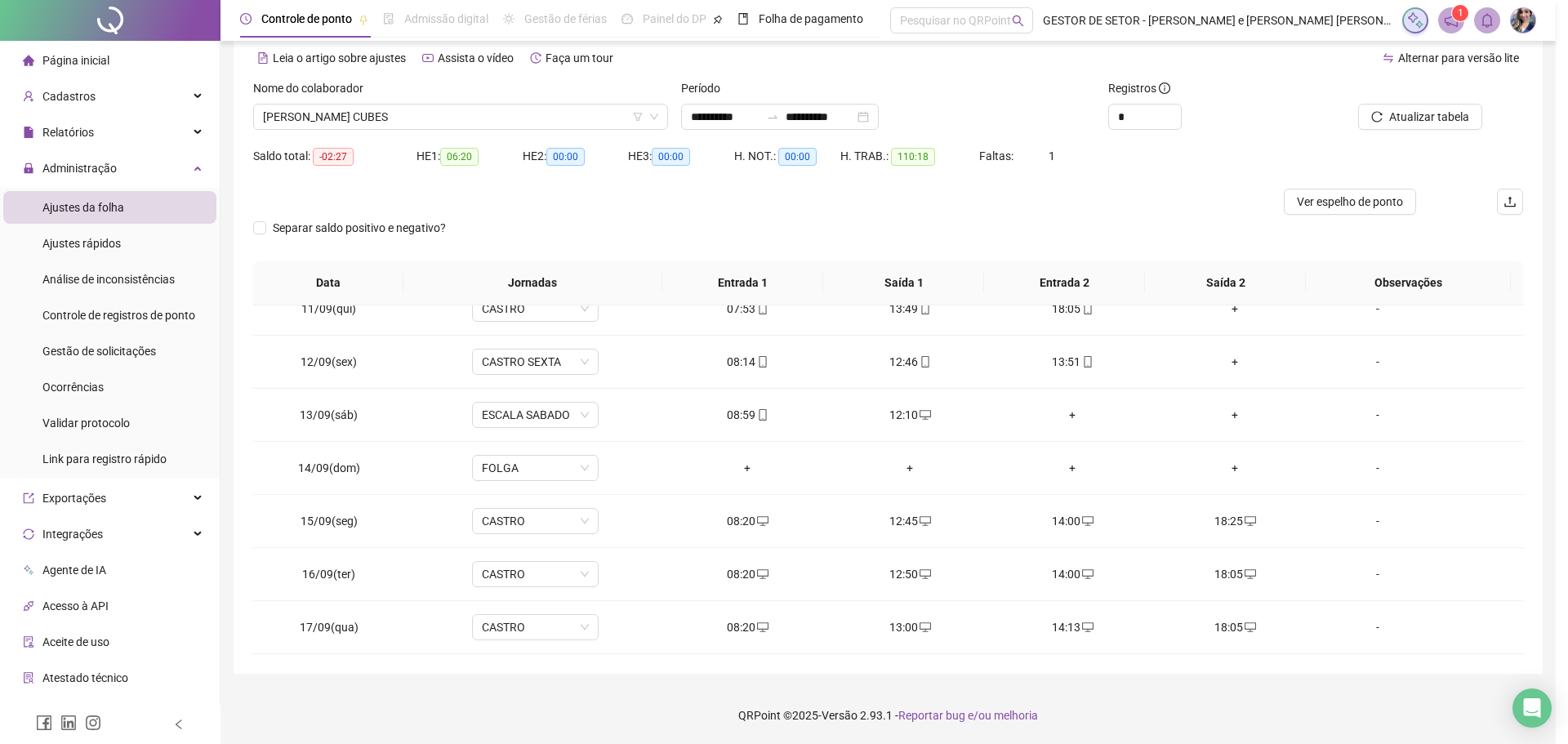
type input "**********"
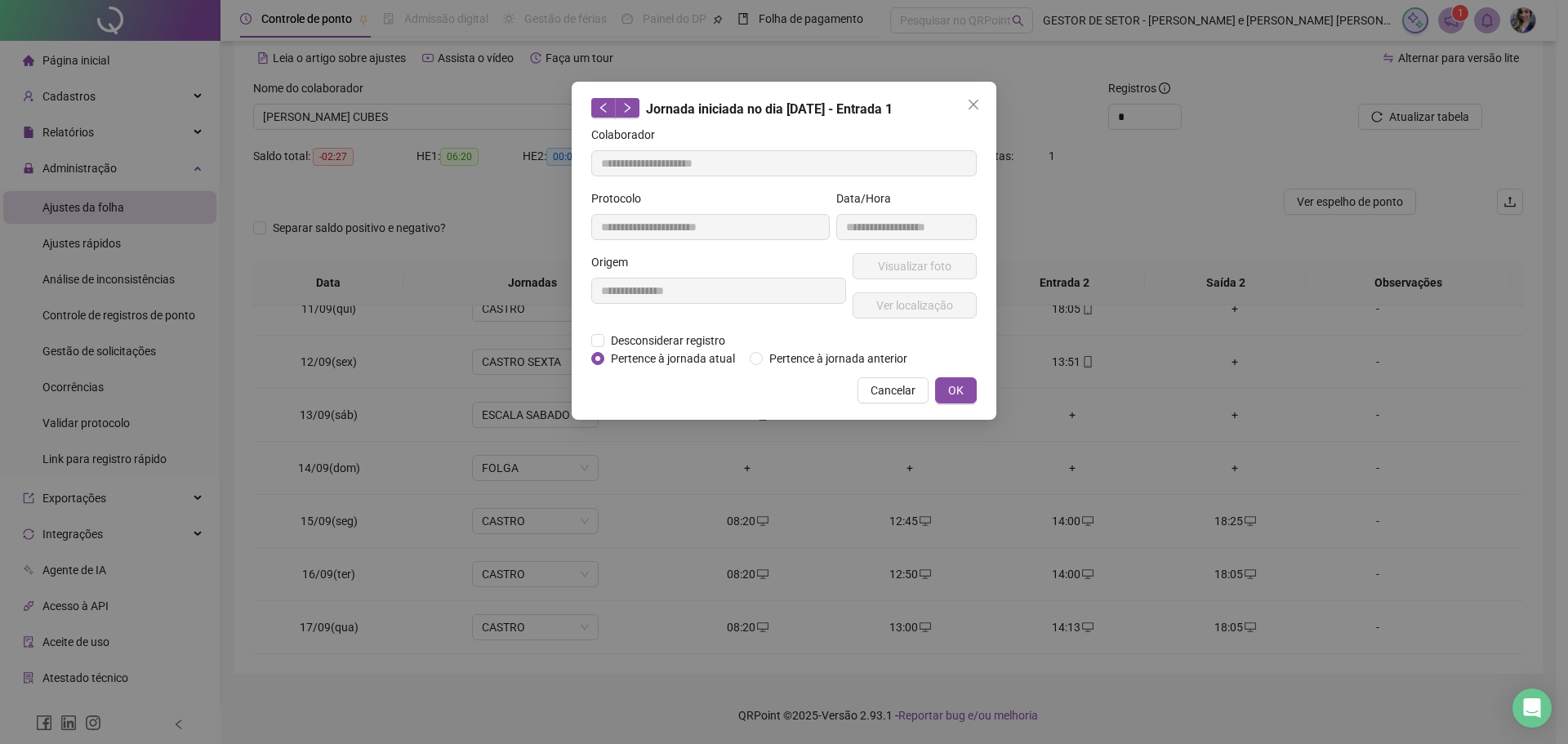
click at [828, 555] on div "**********" at bounding box center [784, 372] width 1568 height 744
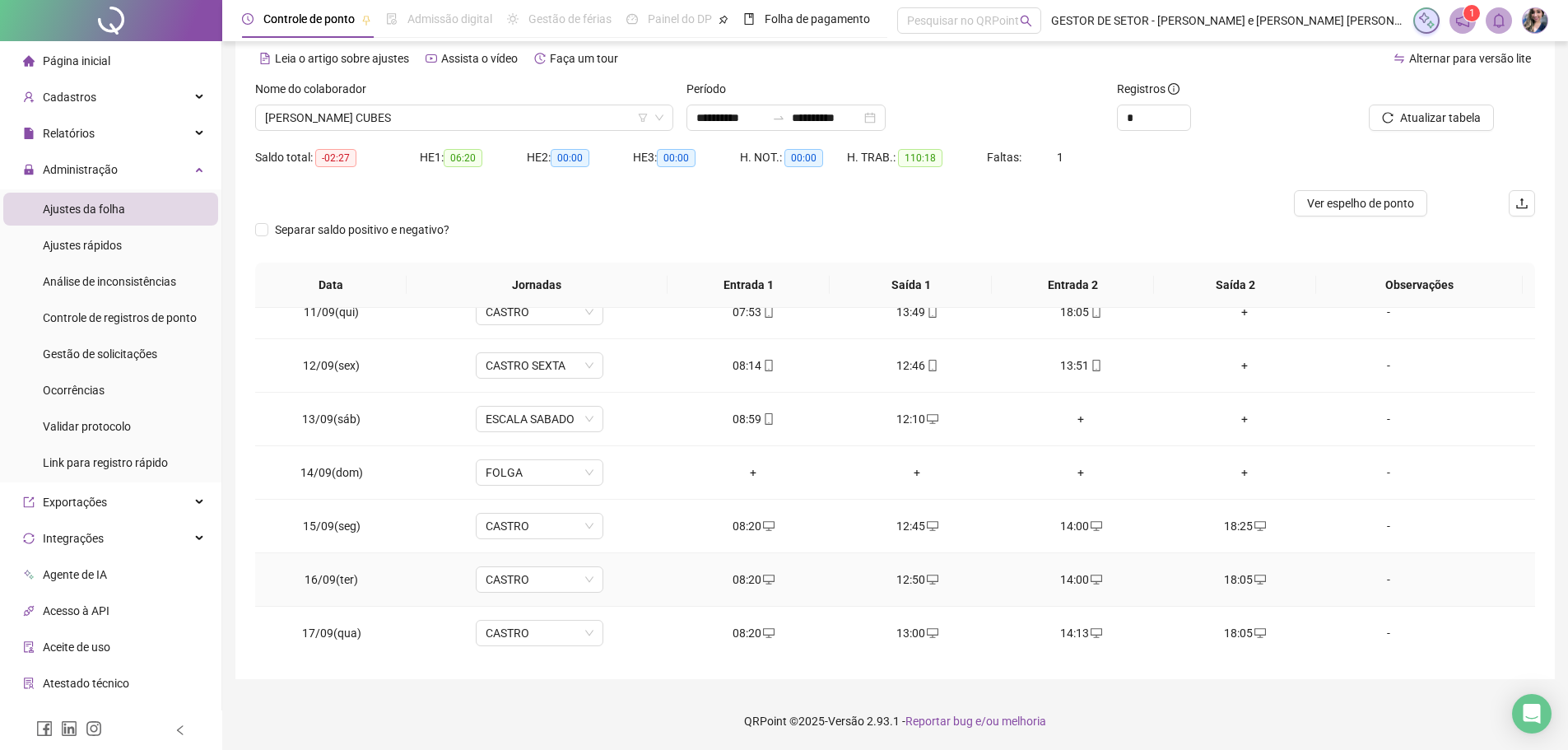
scroll to position [558, 0]
